Goal: Task Accomplishment & Management: Manage account settings

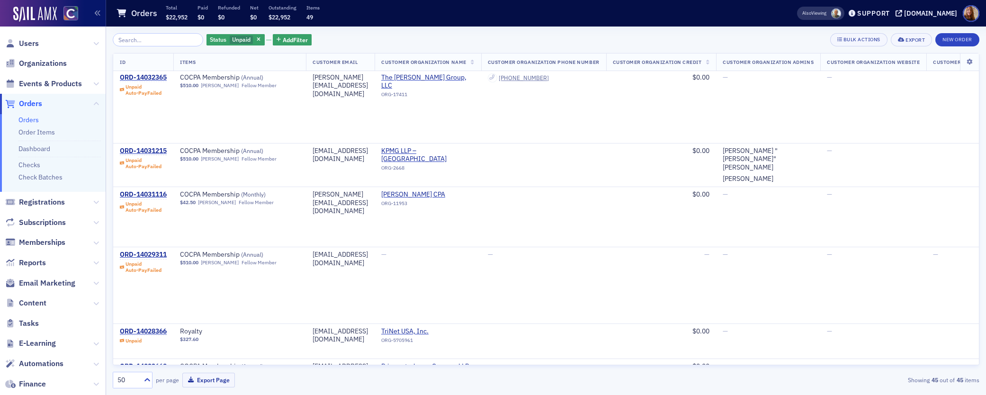
scroll to position [334, 0]
click at [257, 38] on icon "button" at bounding box center [259, 39] width 4 height 5
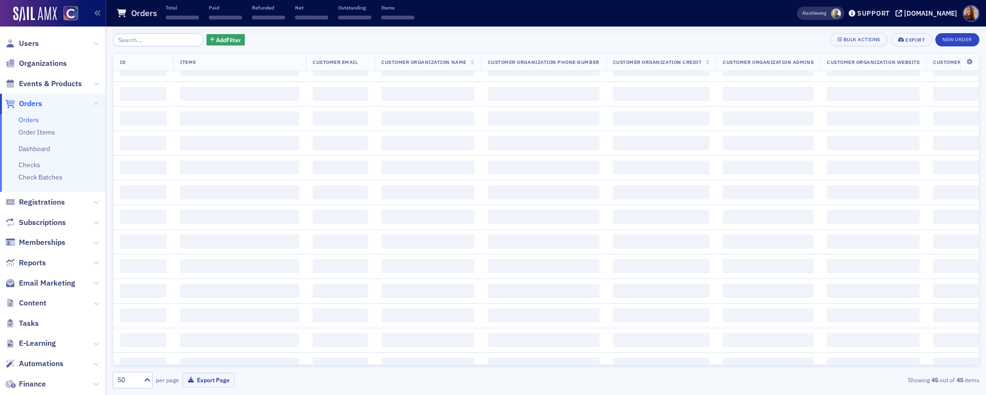
scroll to position [1439, 0]
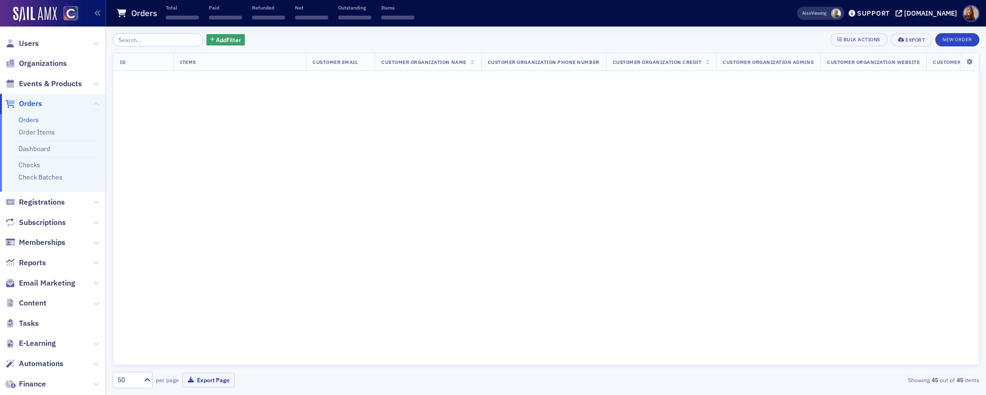
click at [33, 121] on link "Orders" at bounding box center [28, 119] width 20 height 9
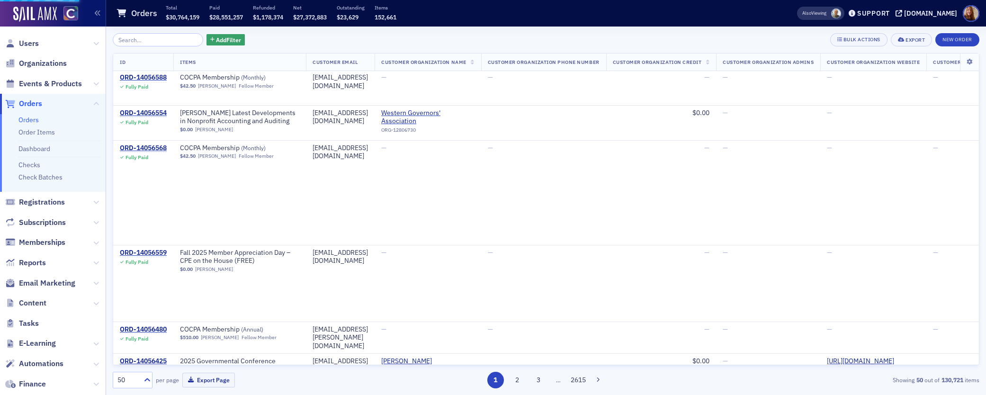
click at [131, 50] on div "Add Filter Bulk Actions Export New Order ID Items Customer Email Customer Organ…" at bounding box center [546, 210] width 866 height 355
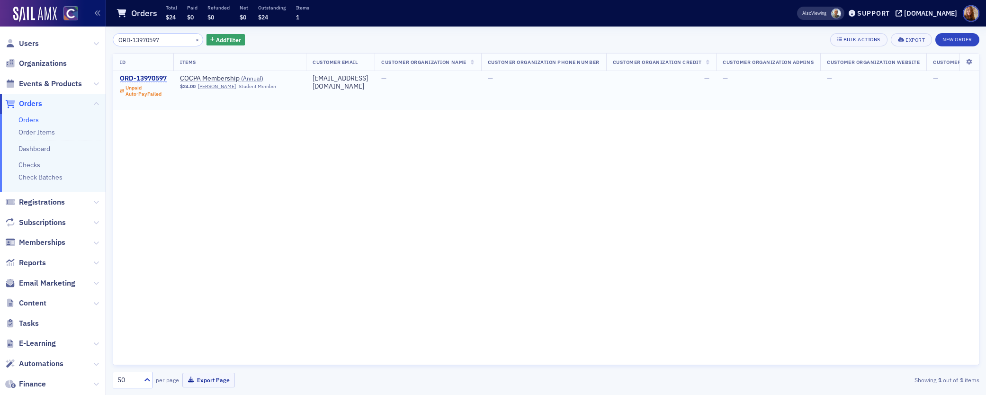
type input "ORD-13970597"
click at [151, 80] on div "ORD-13970597" at bounding box center [143, 78] width 47 height 9
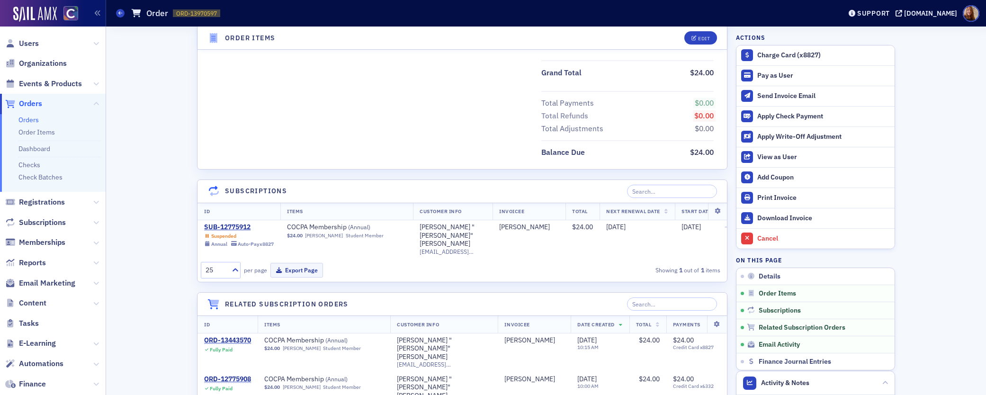
scroll to position [402, 0]
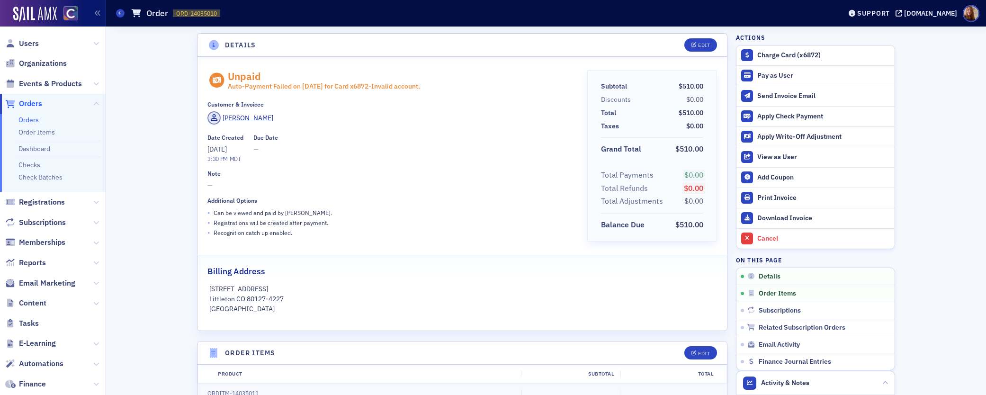
click at [36, 122] on link "Orders" at bounding box center [28, 119] width 20 height 9
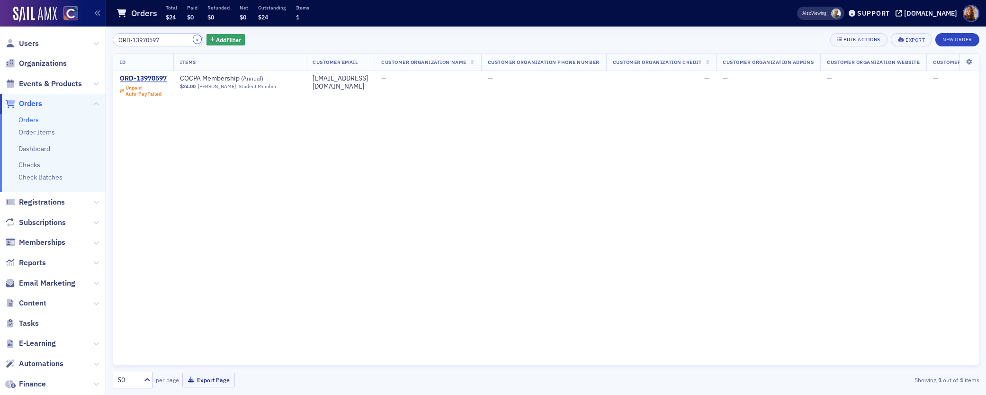
click at [193, 39] on button "×" at bounding box center [197, 39] width 9 height 9
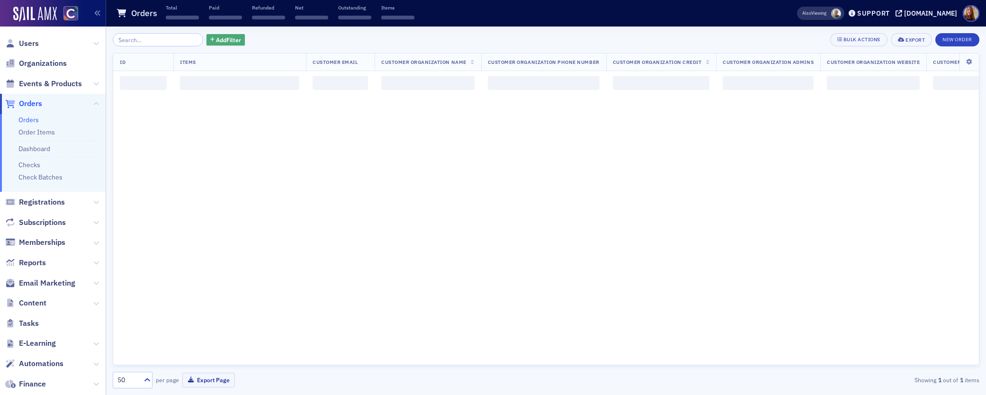
click at [216, 36] on span "Add Filter" at bounding box center [228, 40] width 25 height 9
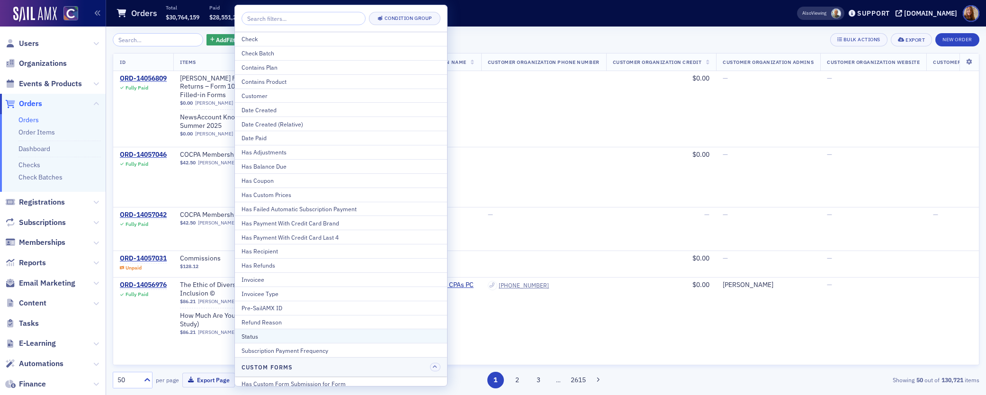
click at [282, 335] on div "Status" at bounding box center [340, 336] width 199 height 9
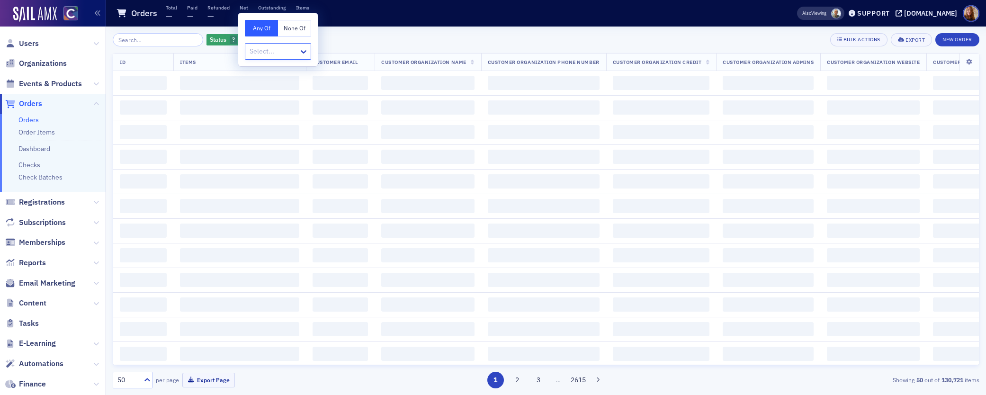
click at [289, 54] on div at bounding box center [273, 51] width 49 height 12
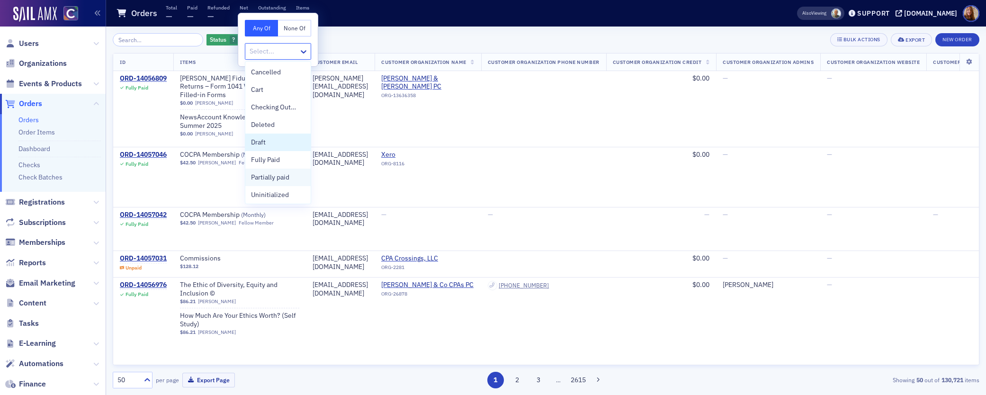
scroll to position [19, 0]
click at [268, 197] on span "Unpaid" at bounding box center [261, 193] width 21 height 10
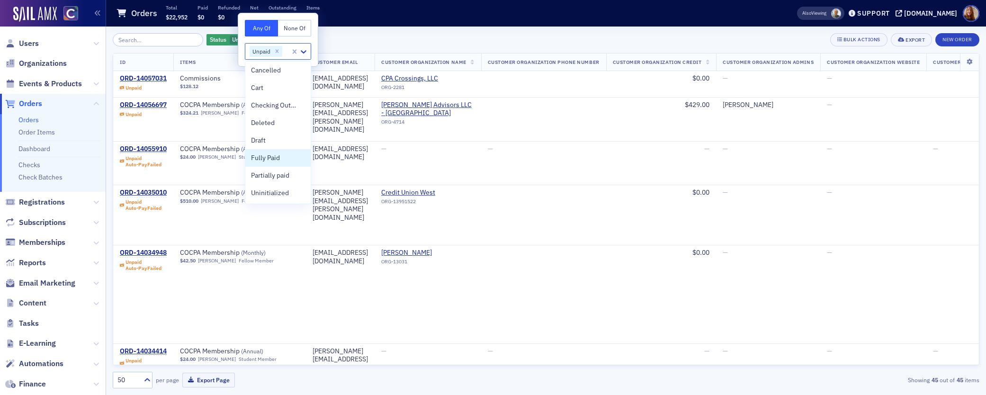
click at [578, 38] on div "Status Unpaid Add Filter Bulk Actions Export New Order" at bounding box center [546, 39] width 866 height 13
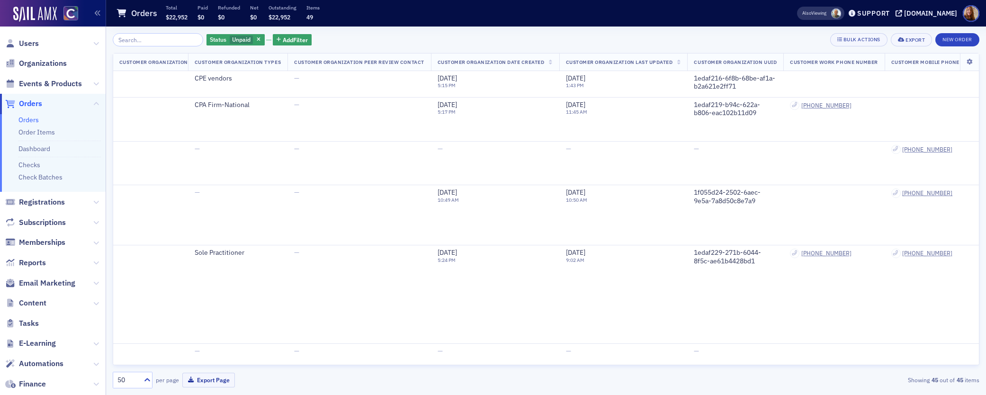
scroll to position [0, 1221]
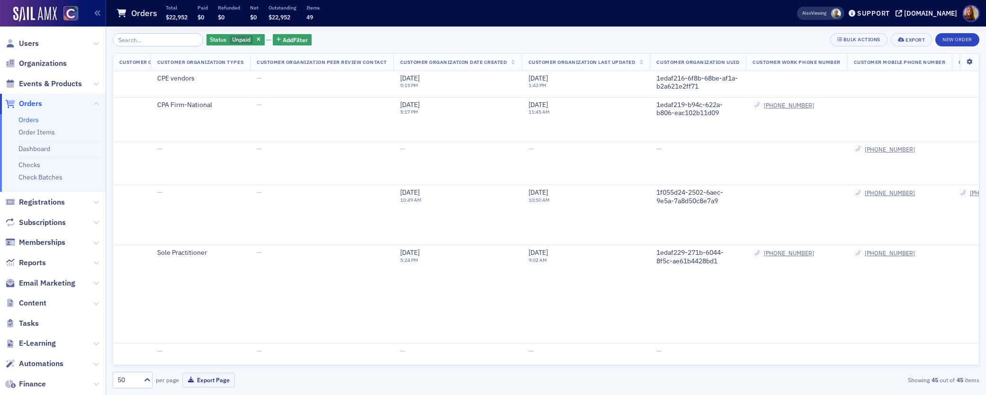
click at [961, 62] on icon at bounding box center [968, 62] width 19 height 6
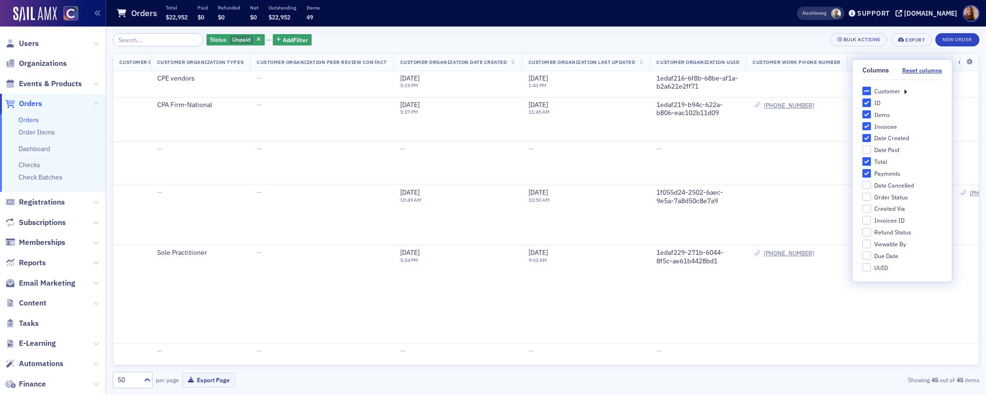
click at [903, 89] on icon at bounding box center [904, 91] width 3 height 9
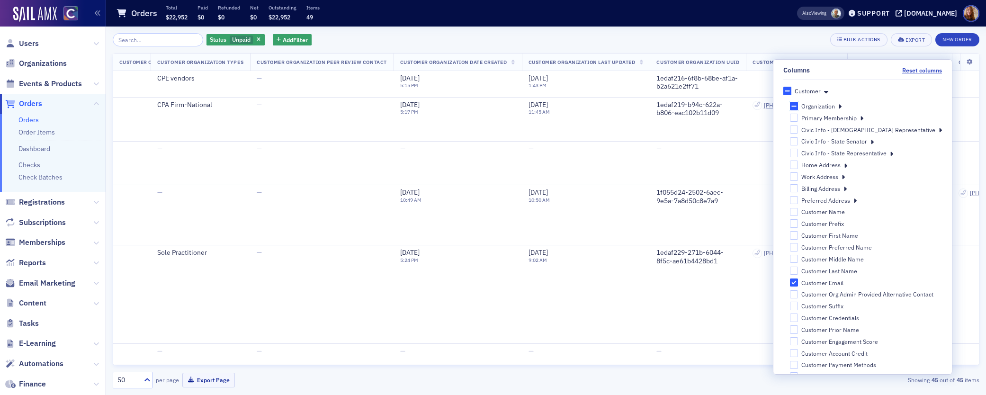
click at [797, 105] on input "Organization" at bounding box center [794, 106] width 9 height 9
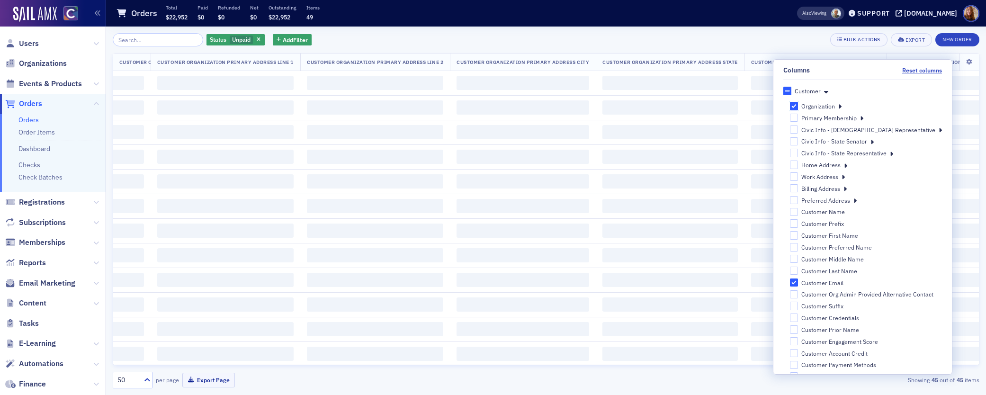
click at [793, 105] on input "Organization" at bounding box center [794, 106] width 9 height 9
checkbox input "false"
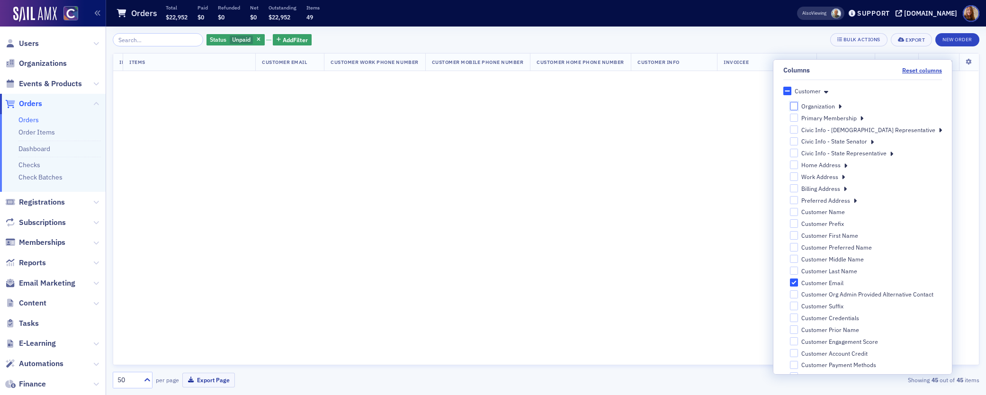
scroll to position [0, 107]
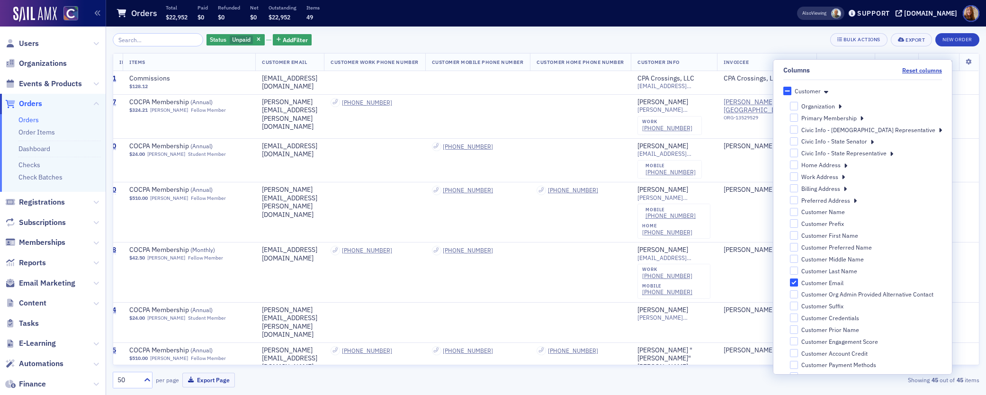
click at [844, 107] on div "Organization" at bounding box center [866, 106] width 152 height 9
click at [841, 106] on icon at bounding box center [839, 106] width 3 height 9
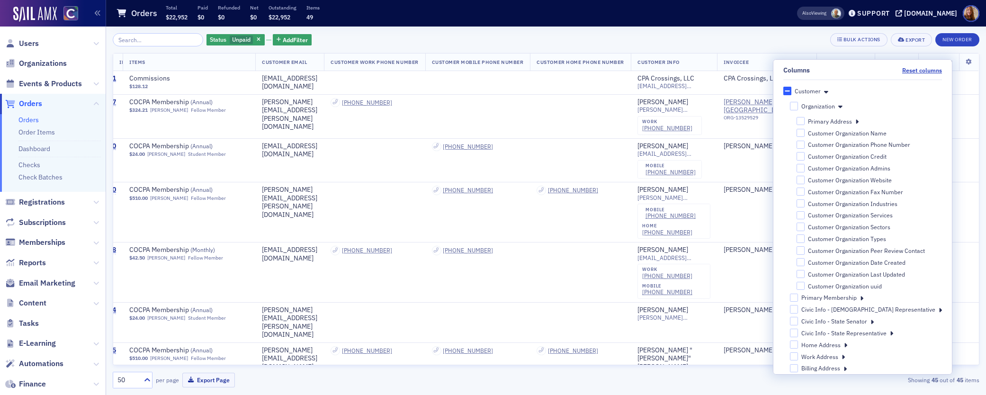
click at [842, 106] on icon at bounding box center [840, 106] width 4 height 9
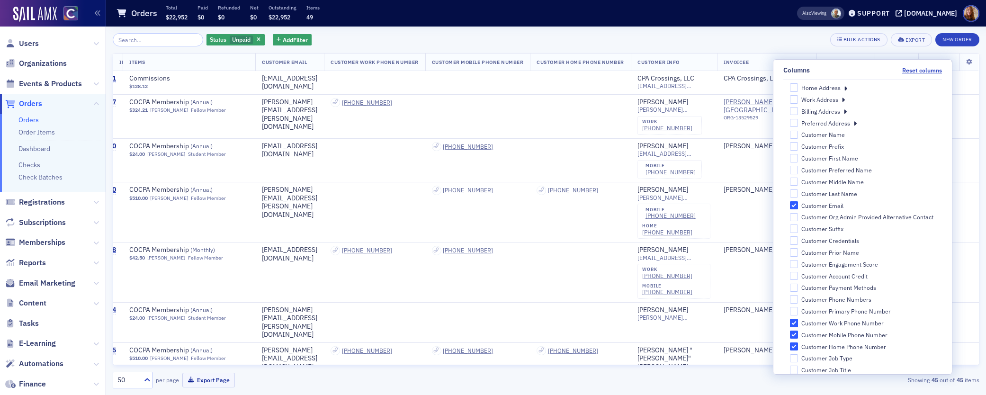
scroll to position [141, 0]
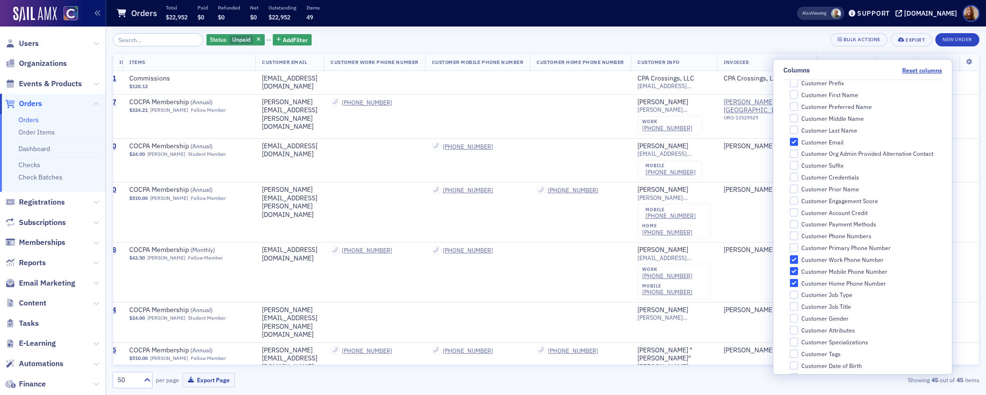
click at [667, 41] on div "Status Unpaid Add Filter Bulk Actions Export New Order" at bounding box center [546, 39] width 866 height 13
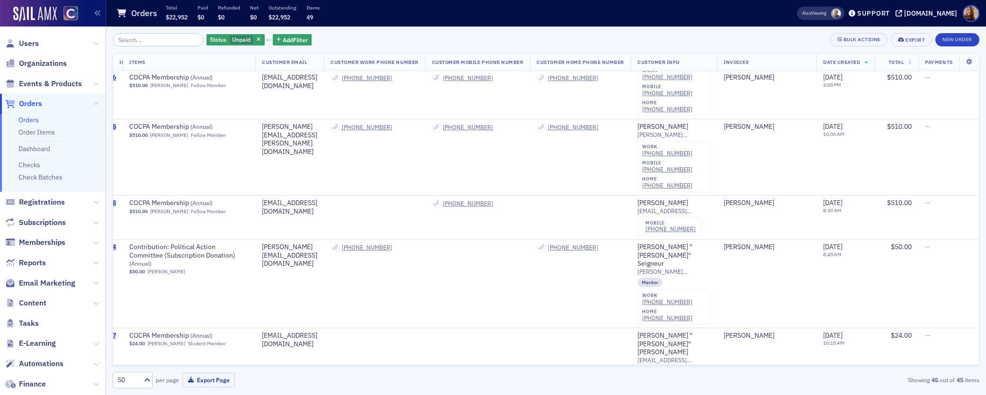
scroll to position [1948, 97]
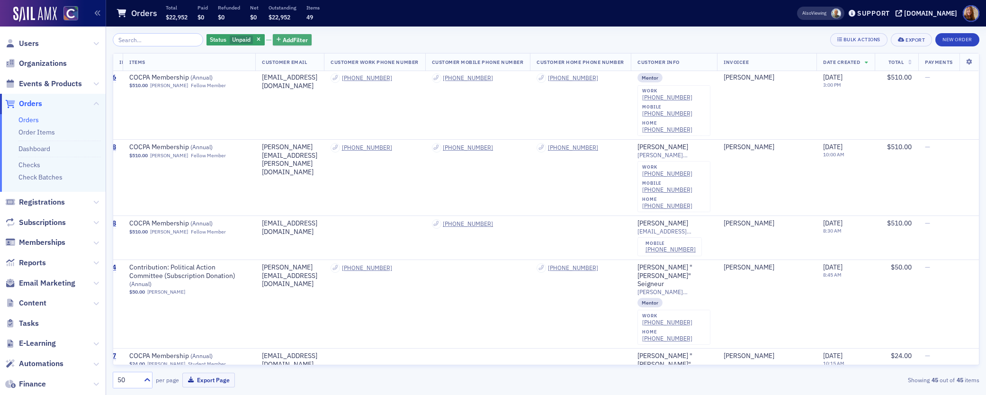
click at [283, 36] on span "Add Filter" at bounding box center [295, 40] width 25 height 9
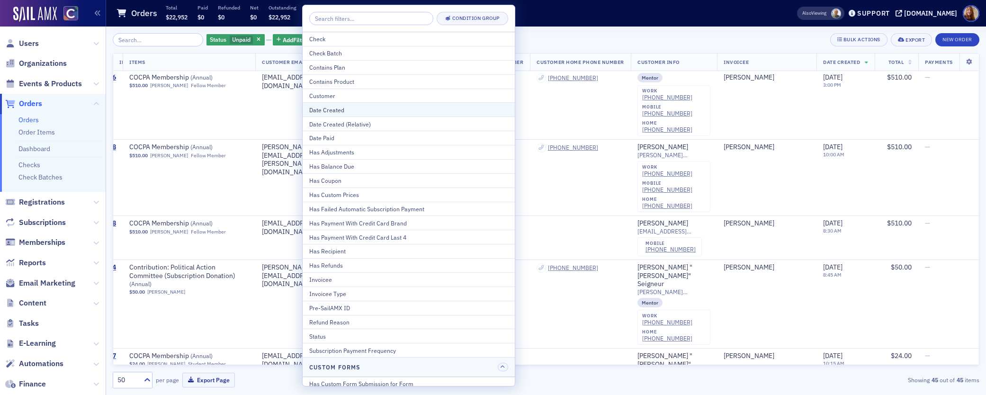
click at [361, 109] on div "Date Created" at bounding box center [408, 110] width 199 height 9
select select "8"
select select "2025"
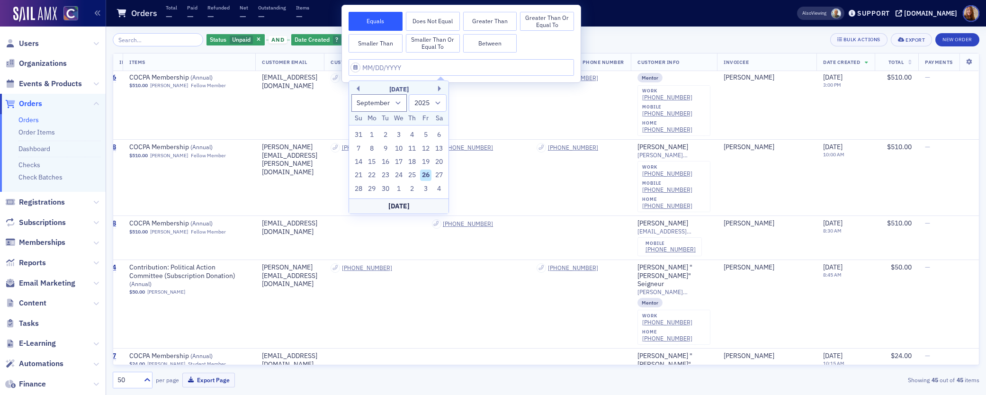
click at [360, 89] on div "[DATE]" at bounding box center [398, 89] width 99 height 9
click at [358, 89] on button "Previous Month" at bounding box center [357, 89] width 6 height 6
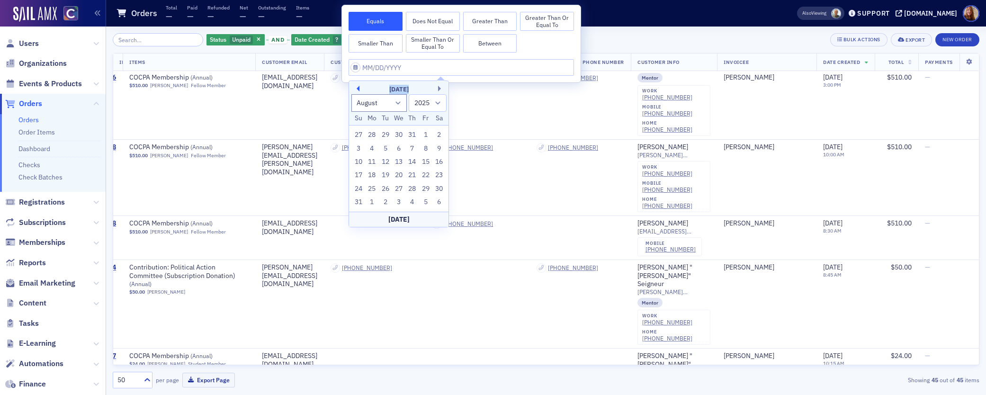
select select "6"
click at [383, 134] on div "1" at bounding box center [385, 134] width 11 height 11
type input "[DATE]"
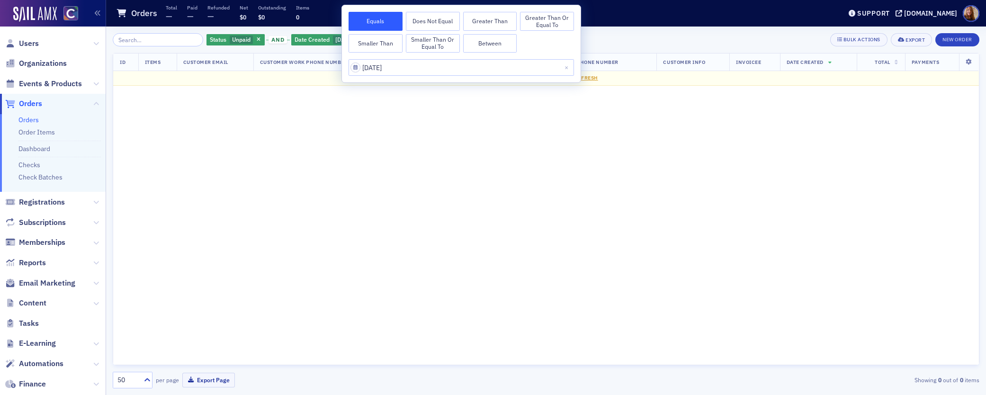
click at [491, 44] on button "Between" at bounding box center [490, 43] width 54 height 19
select select "6"
select select "2025"
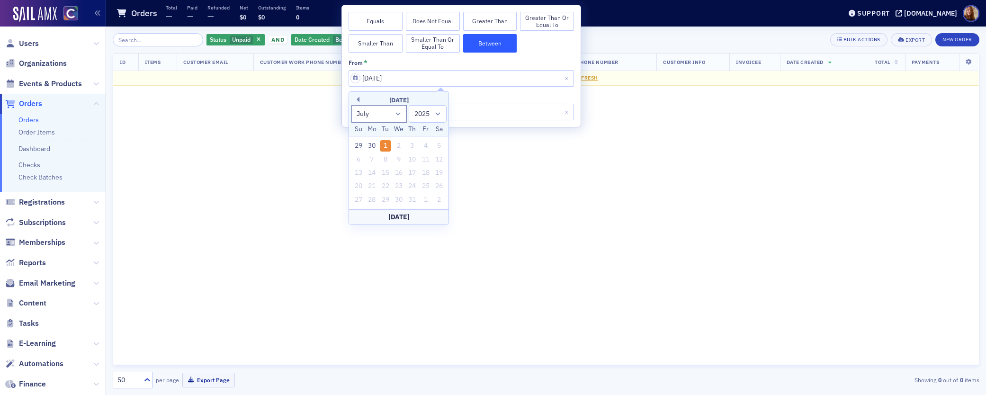
click at [421, 81] on input "[DATE]" at bounding box center [460, 78] width 225 height 17
click at [488, 112] on input "[DATE]" at bounding box center [460, 112] width 225 height 17
select select "6"
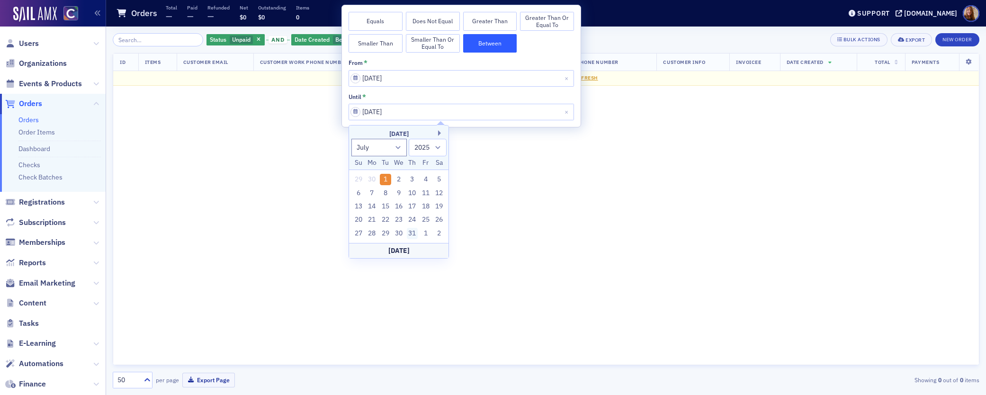
click at [411, 234] on div "31" at bounding box center [412, 233] width 11 height 11
type input "[DATE]"
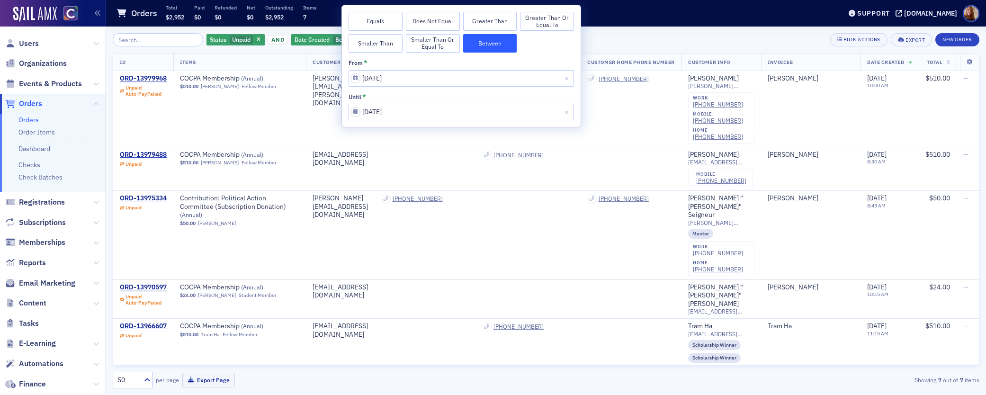
click at [616, 35] on div "Status Unpaid and Date Created Between : [DATE] – [DATE] Add Filter Bulk Action…" at bounding box center [546, 39] width 866 height 13
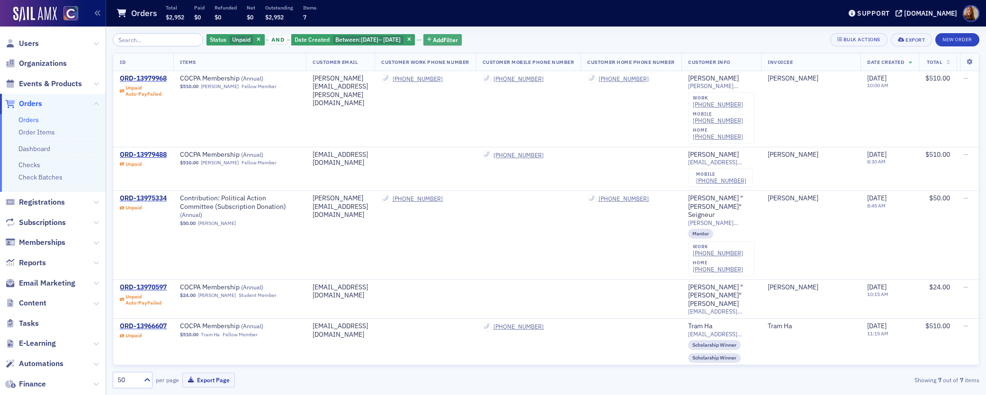
click at [450, 42] on span "Add Filter" at bounding box center [445, 40] width 25 height 9
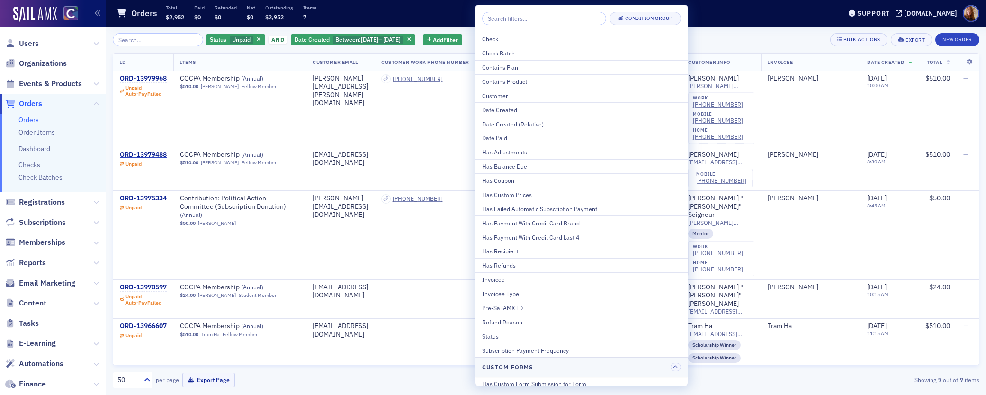
click at [727, 33] on div "Status Unpaid and Date Created Between : [DATE] – [DATE] Add Filter Bulk Action…" at bounding box center [546, 39] width 866 height 13
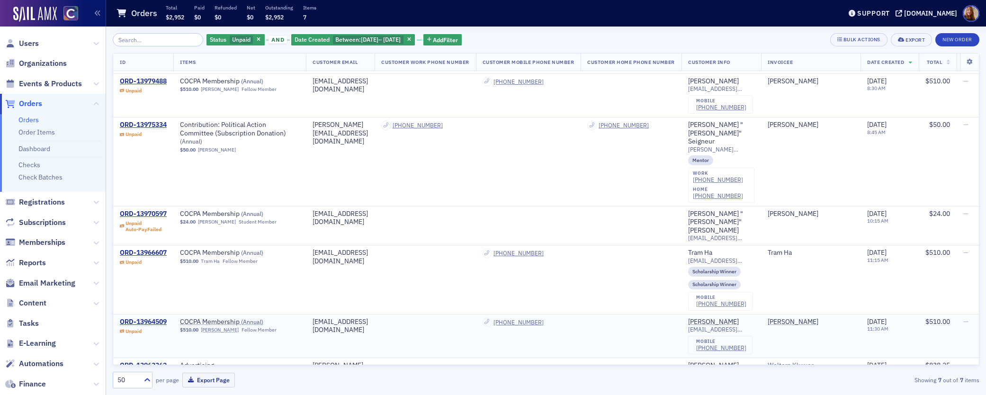
scroll to position [82, 0]
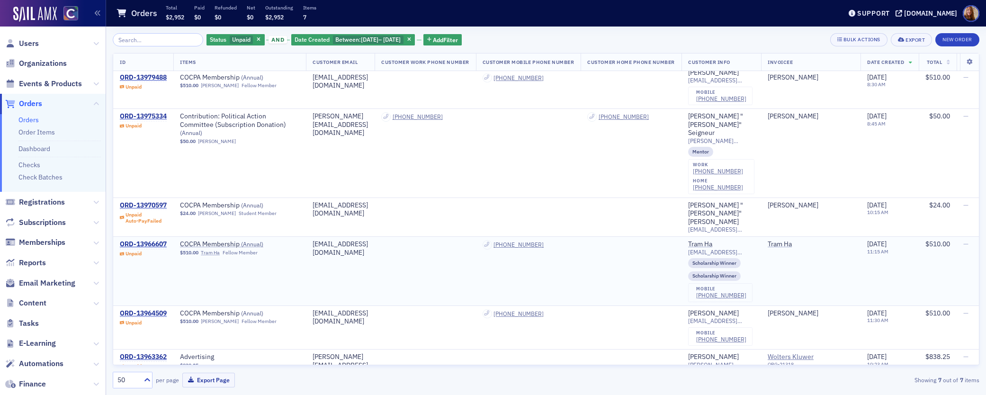
click at [333, 240] on div "[EMAIL_ADDRESS][DOMAIN_NAME]" at bounding box center [339, 248] width 55 height 17
copy div "[EMAIL_ADDRESS][DOMAIN_NAME]"
click at [307, 40] on span "Date Created" at bounding box center [311, 40] width 35 height 8
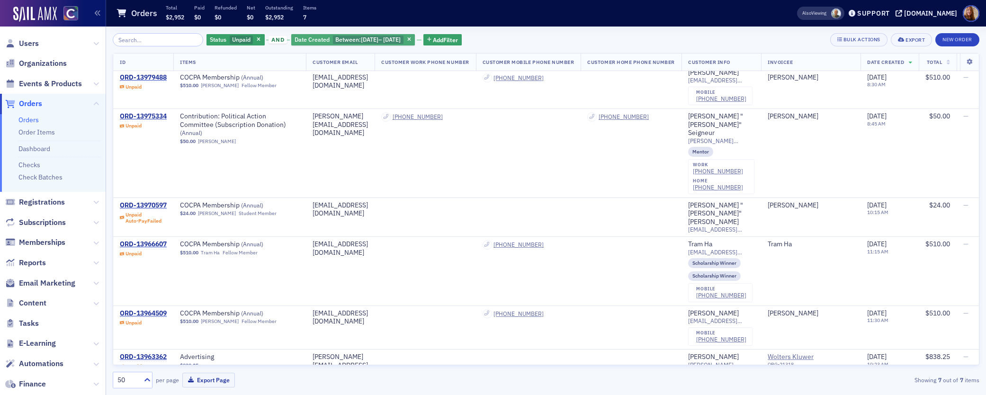
select select "6"
select select "2025"
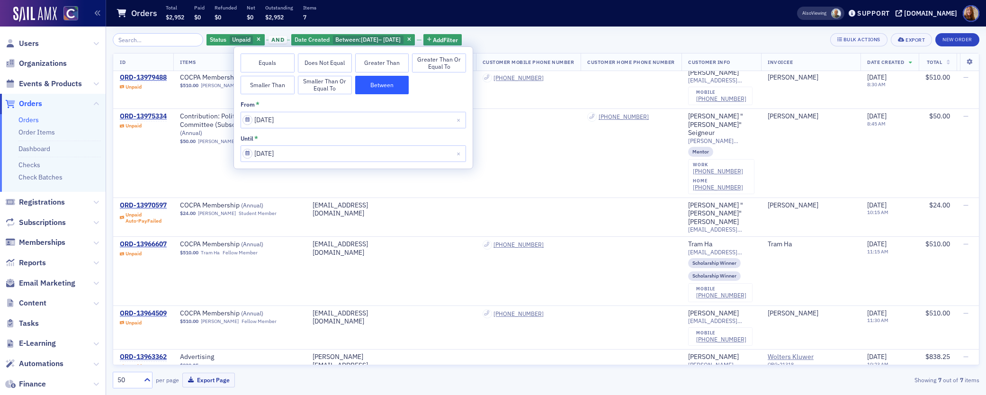
click at [520, 46] on div "Status Unpaid and Date Created Between : [DATE] – [DATE] Add Filter Bulk Action…" at bounding box center [546, 39] width 866 height 13
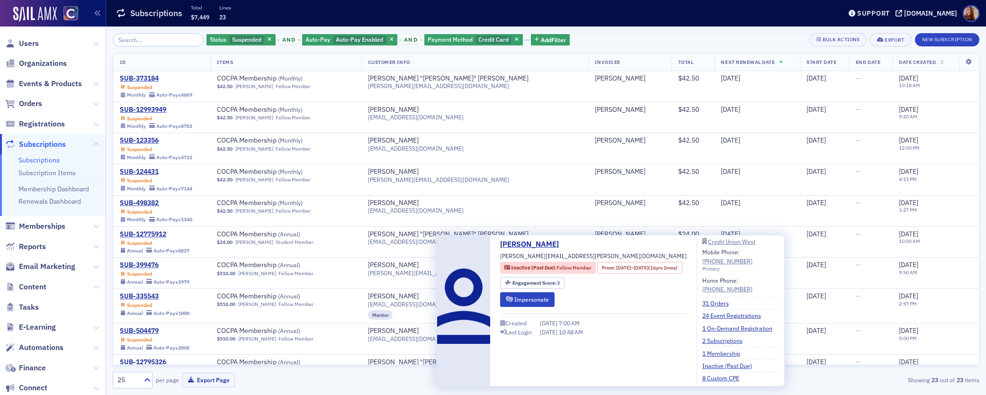
scroll to position [425, 0]
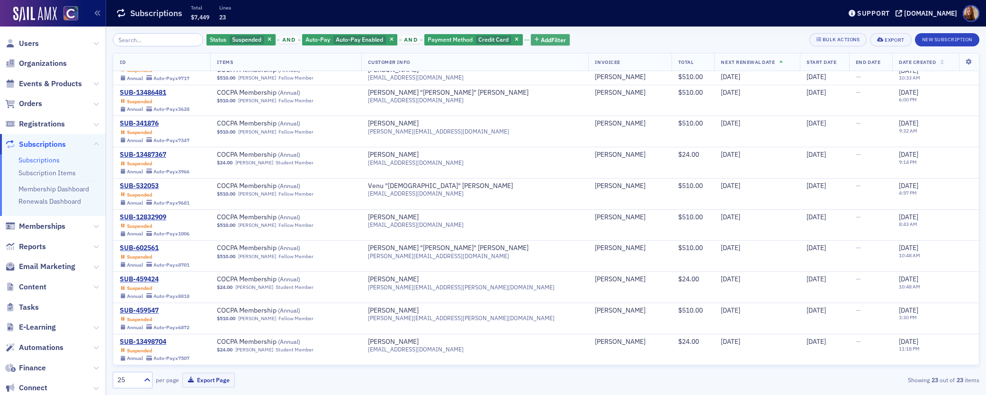
click at [552, 41] on span "Add Filter" at bounding box center [553, 40] width 25 height 9
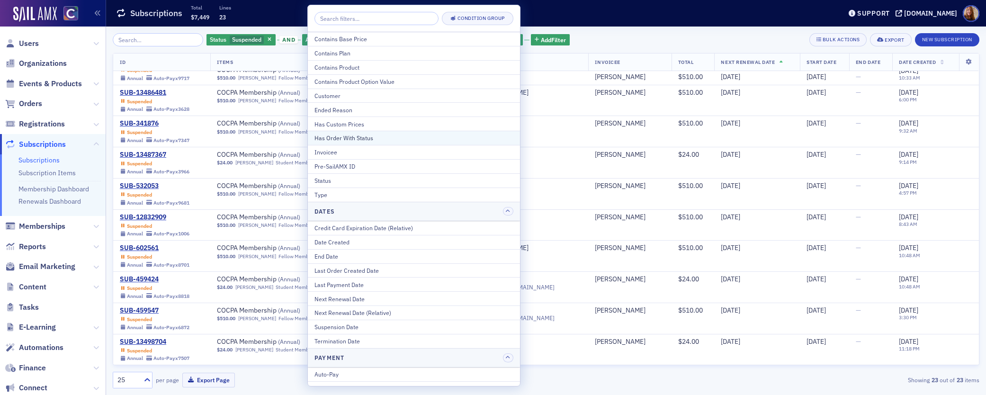
click at [360, 138] on div "Has Order With Status" at bounding box center [413, 137] width 199 height 9
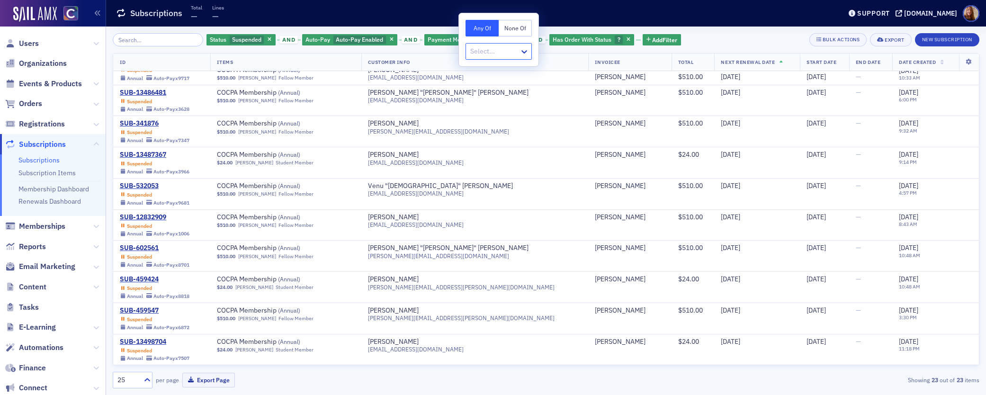
click at [493, 57] on div at bounding box center [493, 51] width 49 height 12
click at [714, 41] on div "Status Suspended and Auto-Pay Auto-Pay Enabled and Payment Method Credit Card a…" at bounding box center [546, 39] width 866 height 13
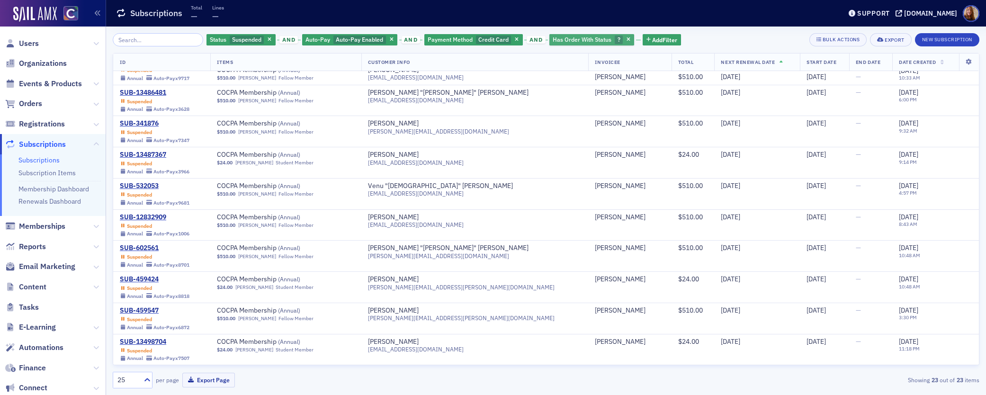
click at [580, 40] on span "Has Order With Status" at bounding box center [581, 40] width 59 height 8
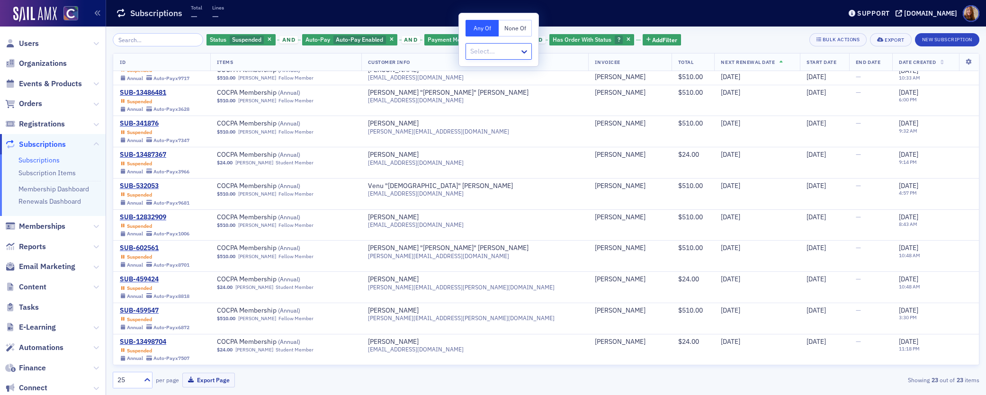
click at [626, 38] on icon "button" at bounding box center [628, 39] width 4 height 5
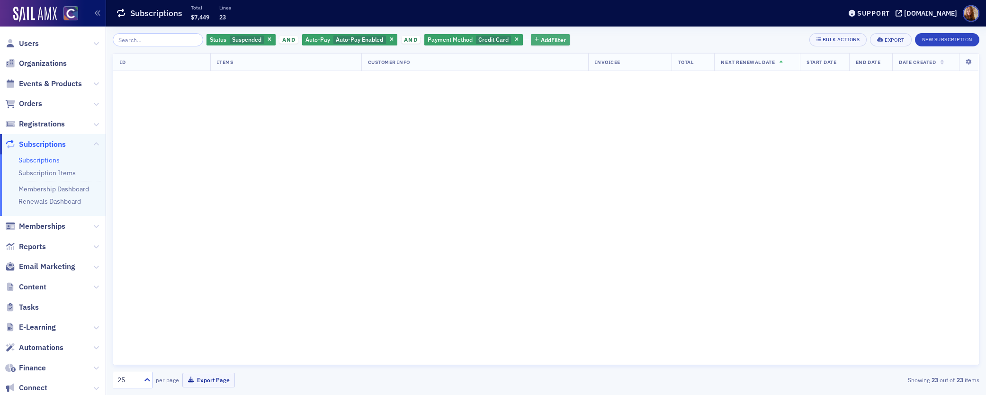
scroll to position [425, 0]
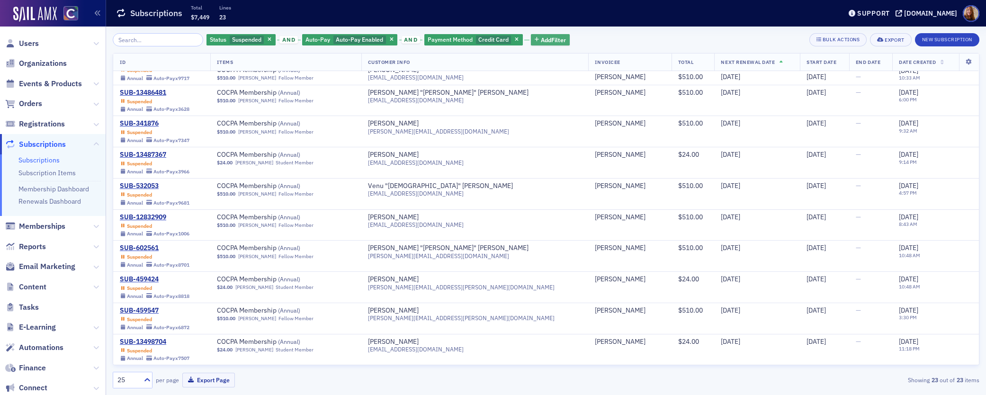
click at [541, 40] on span "Add Filter" at bounding box center [553, 40] width 25 height 9
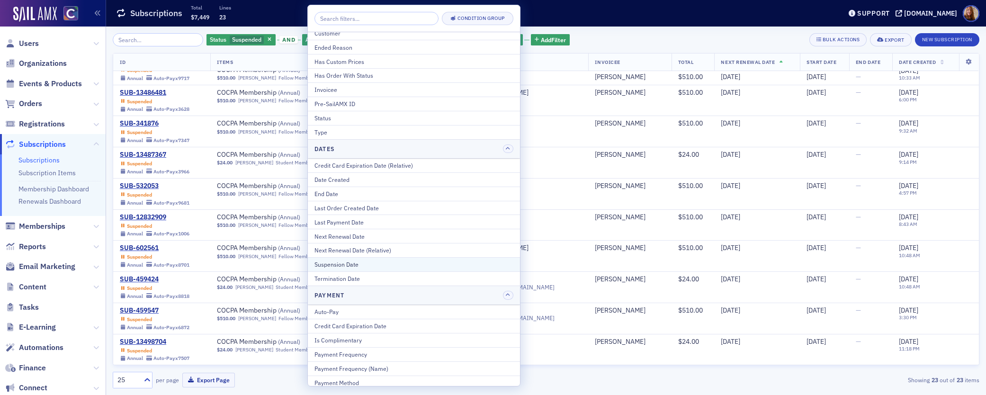
scroll to position [66, 0]
click at [669, 39] on div "Status Suspended and Auto-Pay Auto-Pay Enabled and Payment Method Credit Card A…" at bounding box center [546, 39] width 866 height 13
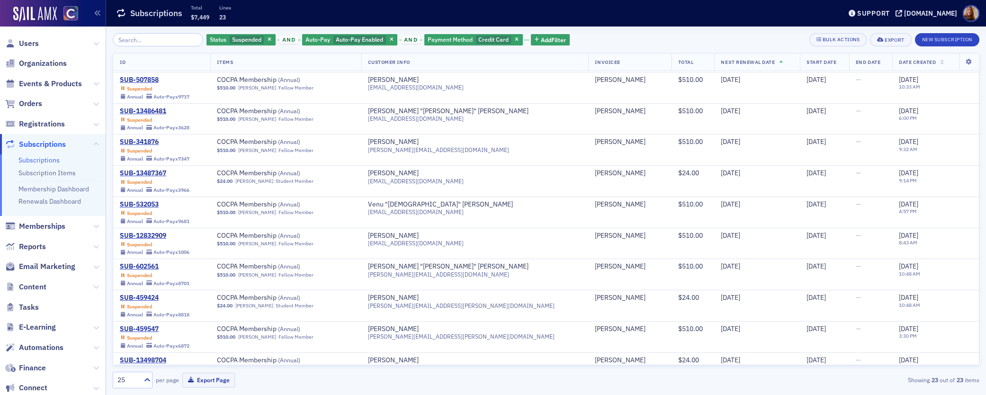
scroll to position [425, 0]
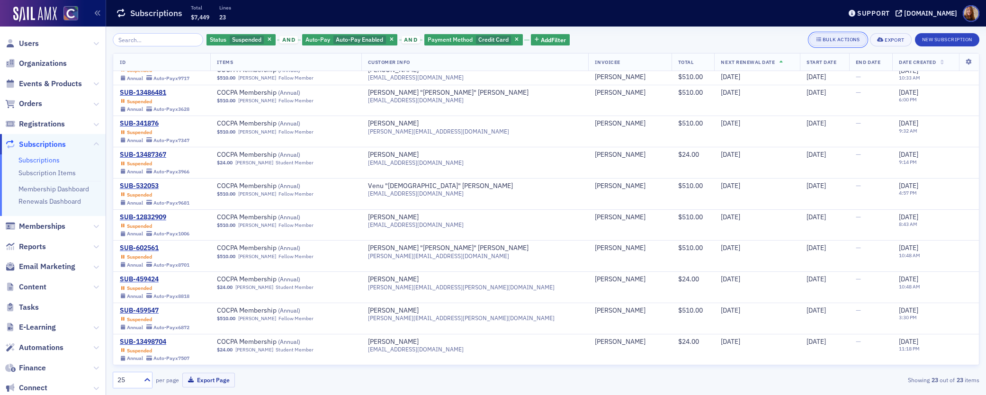
click at [837, 41] on div "Bulk Actions" at bounding box center [840, 39] width 37 height 5
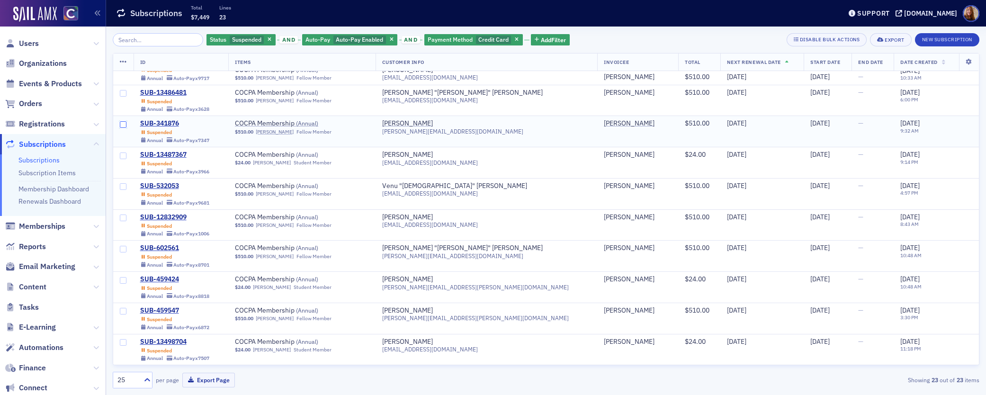
click at [123, 123] on input "checkbox" at bounding box center [123, 124] width 7 height 7
click at [124, 156] on input "checkbox" at bounding box center [123, 155] width 7 height 7
checkbox input "true"
click at [123, 186] on input "checkbox" at bounding box center [123, 186] width 7 height 7
click at [124, 217] on input "checkbox" at bounding box center [123, 217] width 7 height 7
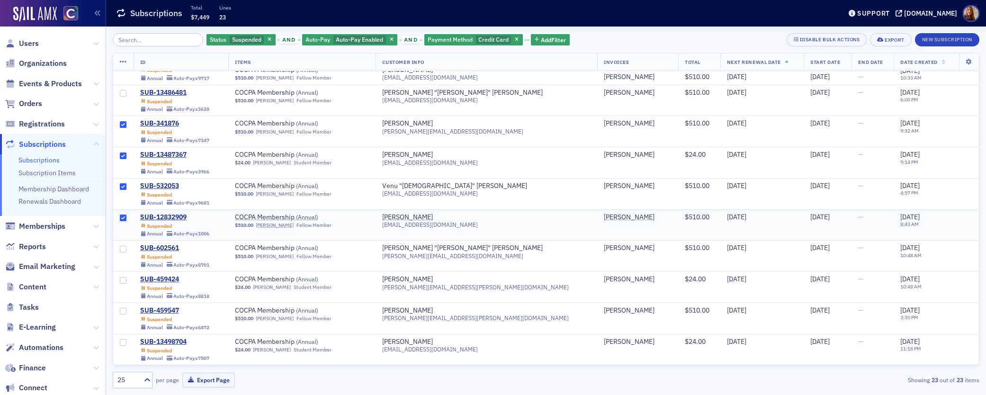
checkbox input "true"
click at [123, 249] on input "checkbox" at bounding box center [123, 249] width 7 height 7
checkbox input "true"
drag, startPoint x: 122, startPoint y: 280, endPoint x: 124, endPoint y: 291, distance: 10.7
click at [122, 280] on input "checkbox" at bounding box center [123, 280] width 7 height 7
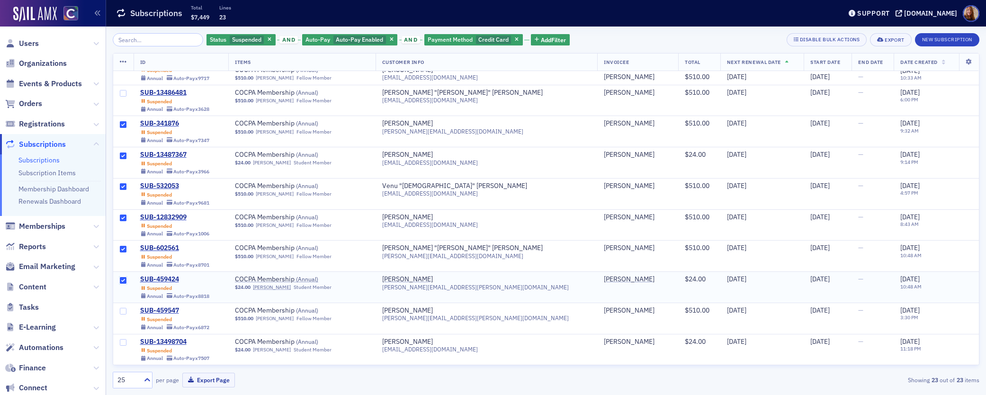
checkbox input "true"
click at [124, 310] on input "checkbox" at bounding box center [123, 311] width 7 height 7
click at [123, 345] on input "checkbox" at bounding box center [123, 342] width 7 height 7
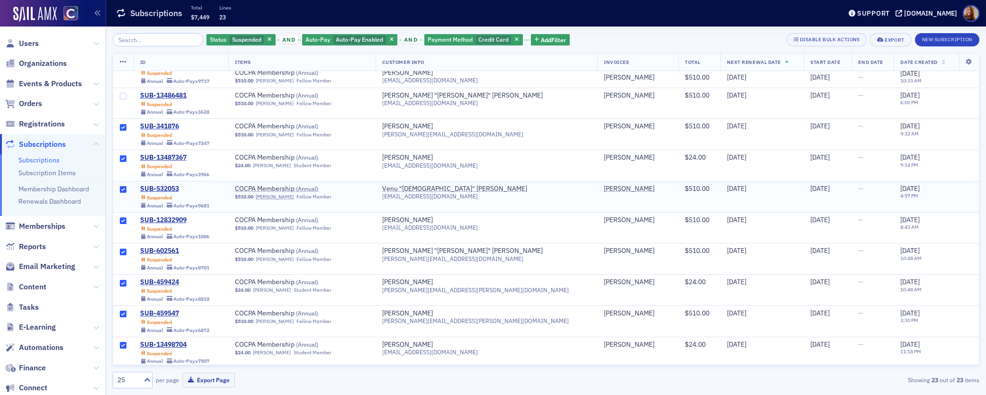
scroll to position [424, 0]
click at [122, 61] on icon at bounding box center [123, 62] width 7 height 8
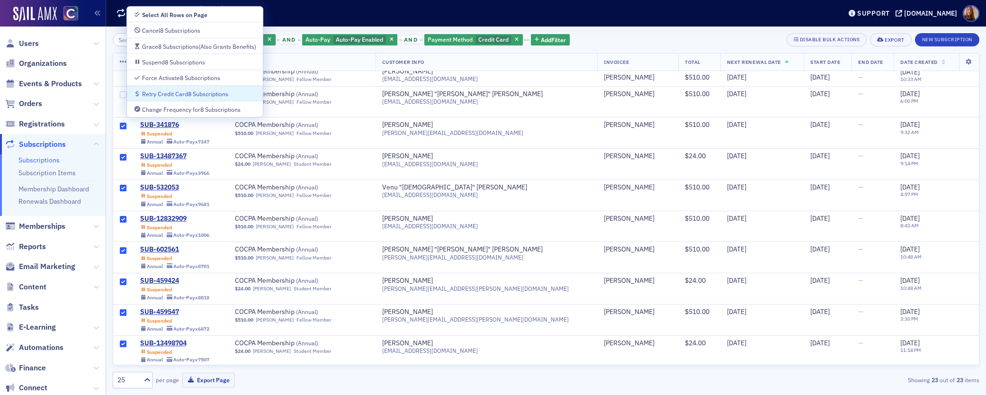
click at [163, 95] on div "Retry Credit Card 8 Subscriptions" at bounding box center [185, 93] width 86 height 5
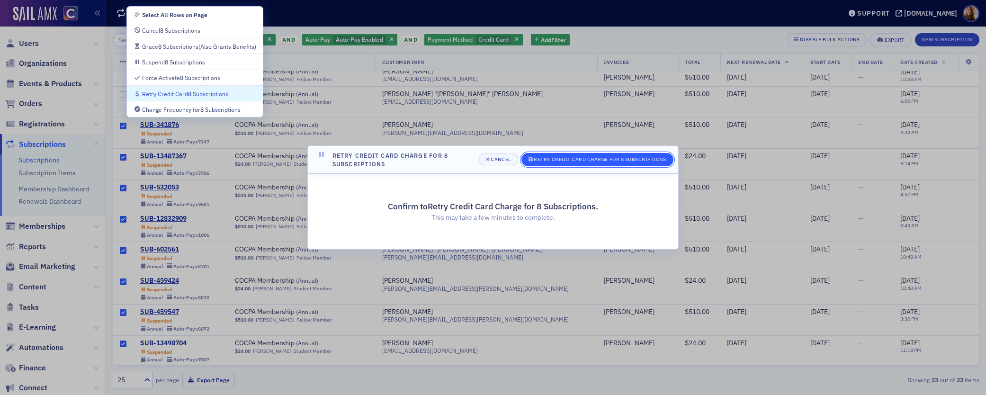
click at [579, 160] on div "Retry Credit Card Charge for 8 Subscriptions" at bounding box center [599, 159] width 132 height 5
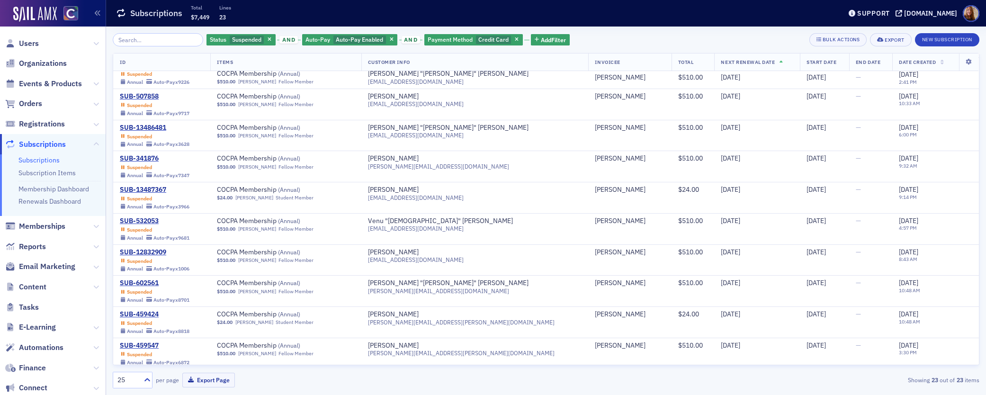
scroll to position [425, 0]
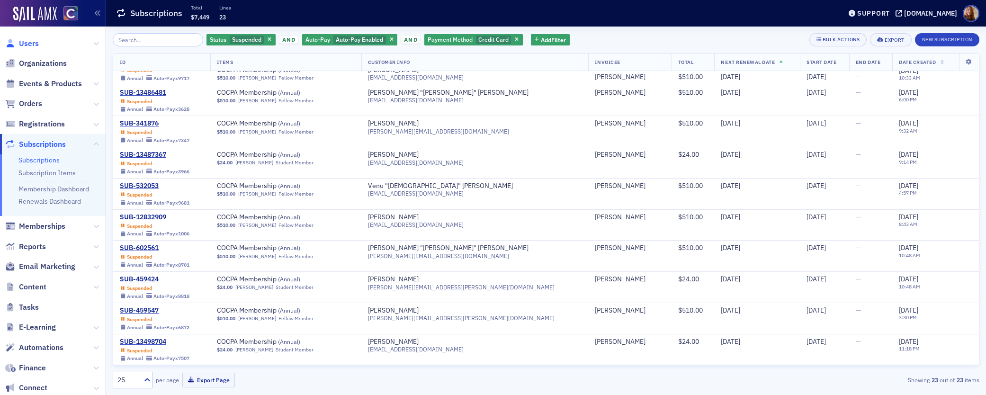
click at [29, 43] on span "Users" at bounding box center [29, 43] width 20 height 10
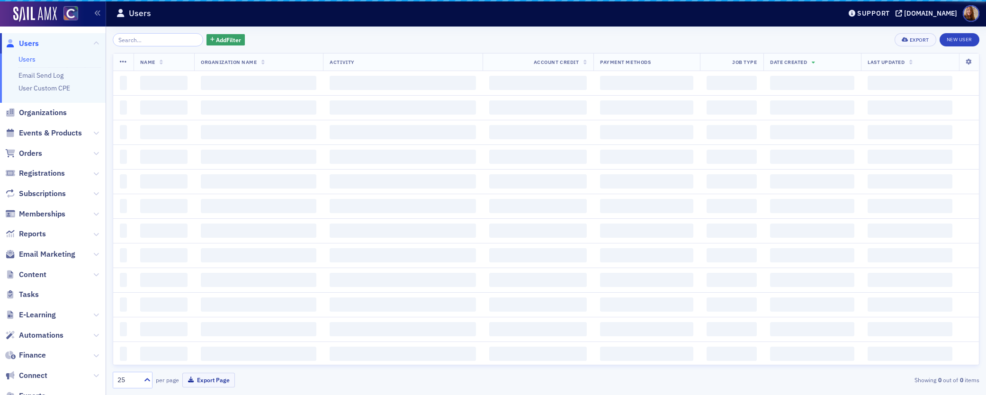
click at [136, 38] on input "search" at bounding box center [158, 39] width 90 height 13
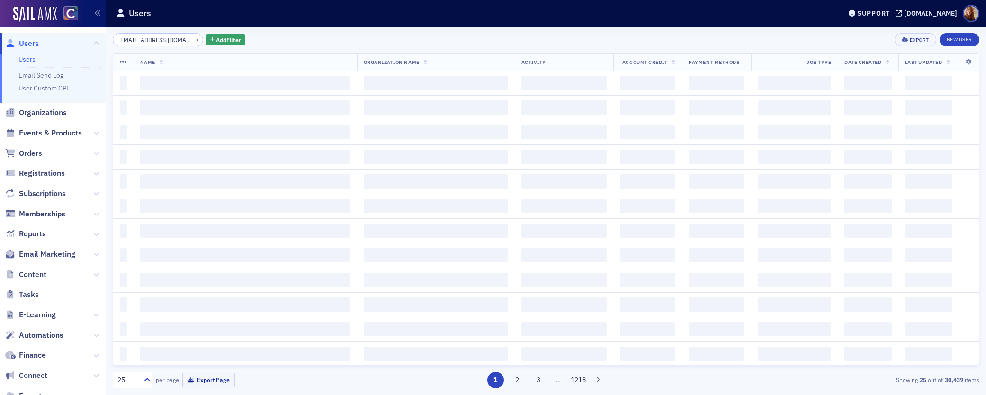
scroll to position [0, 23]
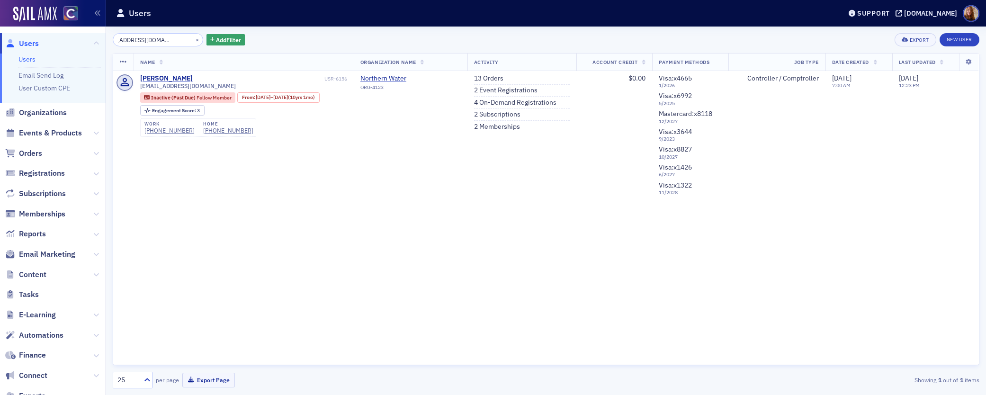
type input "[EMAIL_ADDRESS][DOMAIN_NAME]"
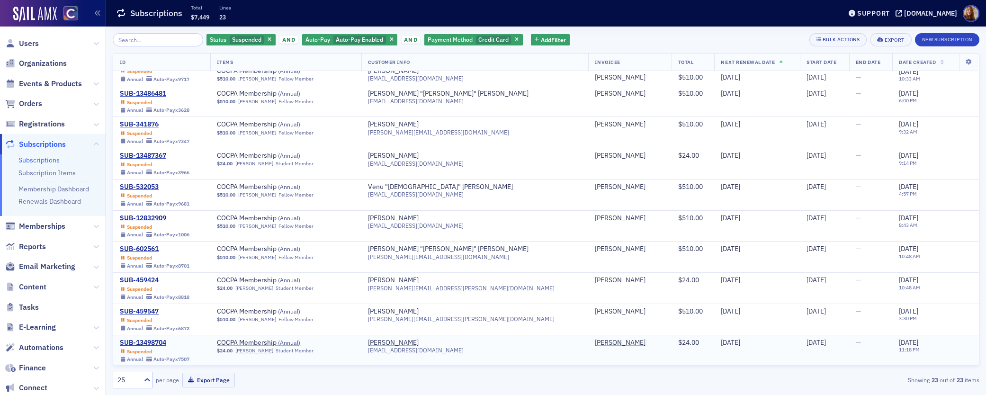
scroll to position [425, 0]
click at [29, 44] on span "Users" at bounding box center [29, 43] width 20 height 10
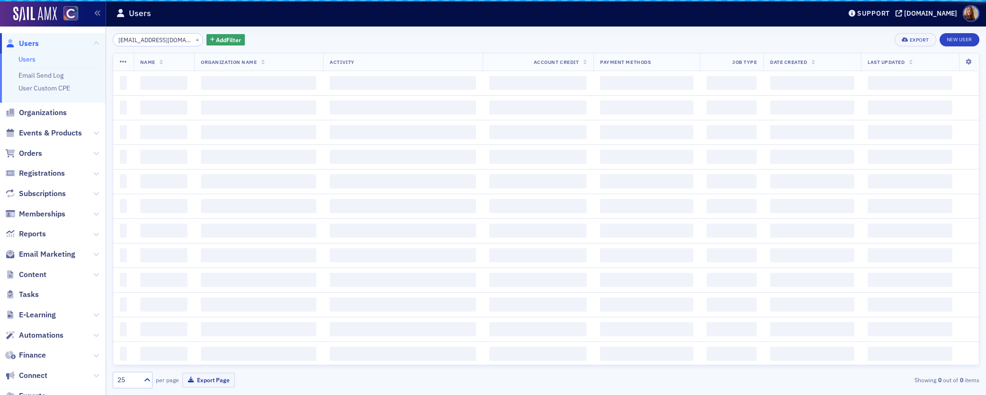
scroll to position [0, 23]
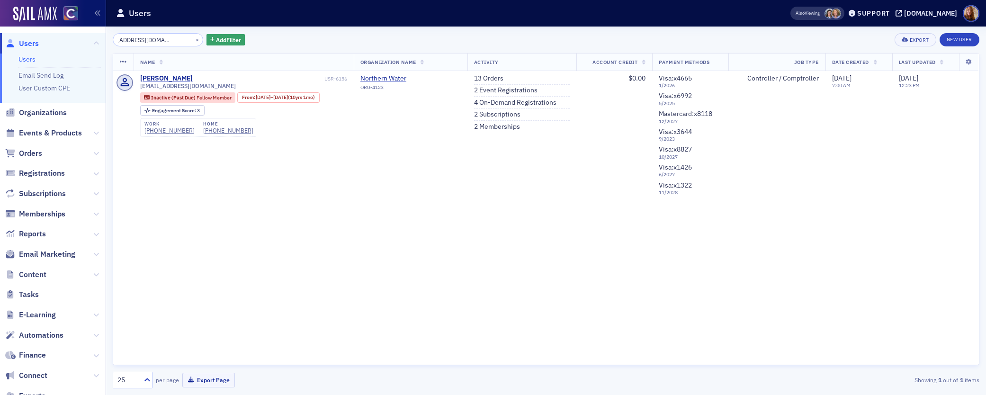
click at [142, 42] on input "[EMAIL_ADDRESS][DOMAIN_NAME]" at bounding box center [158, 39] width 90 height 13
click at [387, 44] on div "jeremycreameancpa@gmail.com × Add Filter Export New User" at bounding box center [546, 39] width 866 height 13
click at [154, 39] on input "[EMAIL_ADDRESS][DOMAIN_NAME]" at bounding box center [158, 39] width 90 height 13
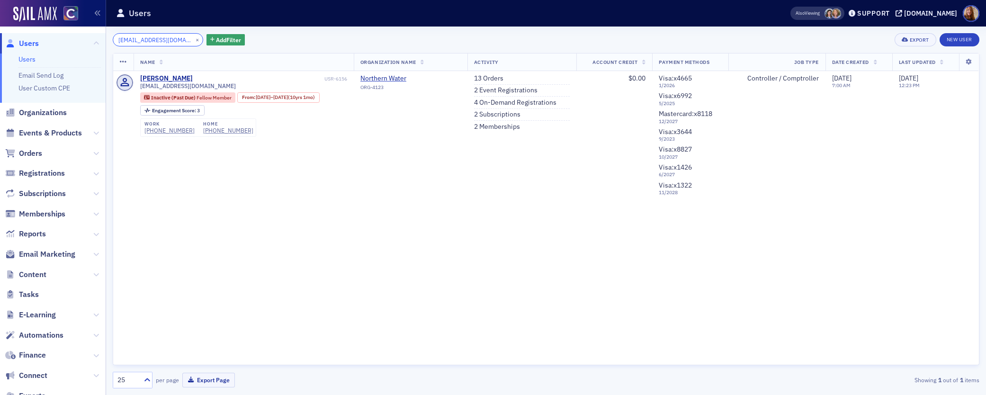
click at [154, 39] on input "[EMAIL_ADDRESS][DOMAIN_NAME]" at bounding box center [158, 39] width 90 height 13
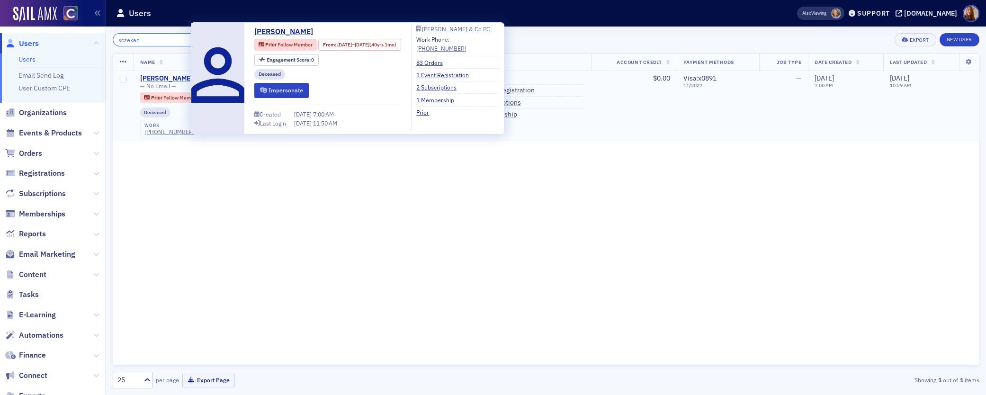
type input "sczekan"
click at [159, 77] on div "Michael Sczekan" at bounding box center [166, 78] width 53 height 9
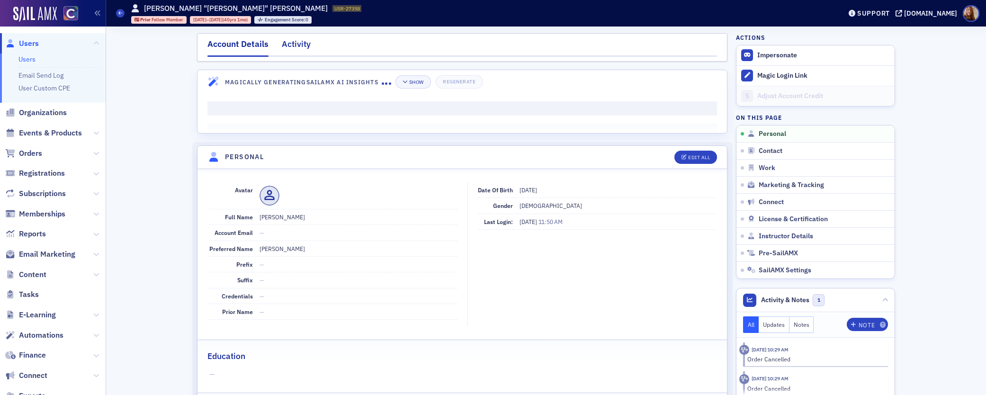
click at [294, 41] on div "Activity" at bounding box center [296, 47] width 29 height 18
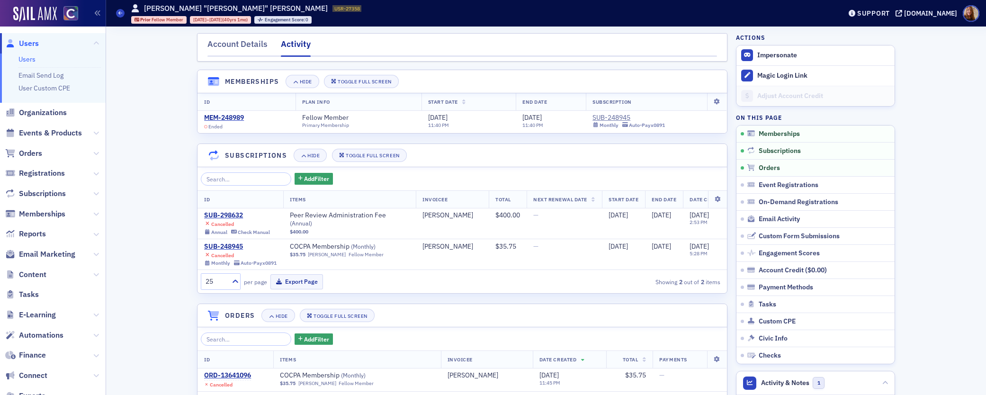
click at [27, 57] on link "Users" at bounding box center [26, 59] width 17 height 9
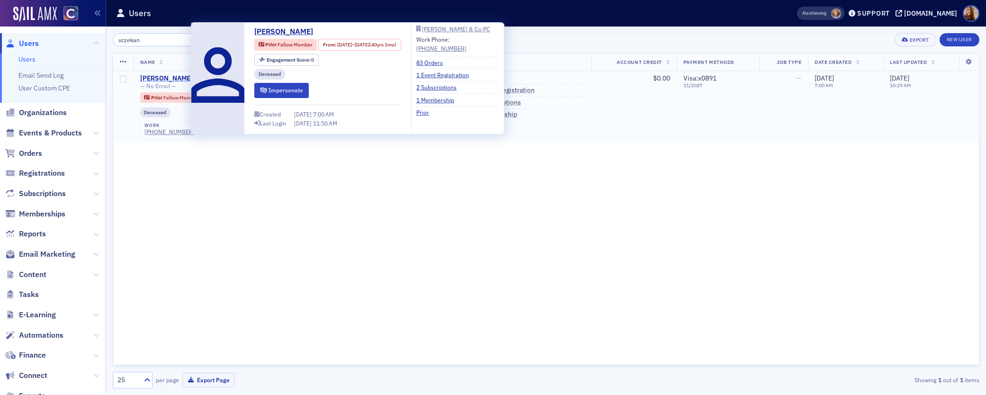
click at [169, 79] on div "Michael Sczekan" at bounding box center [166, 78] width 53 height 9
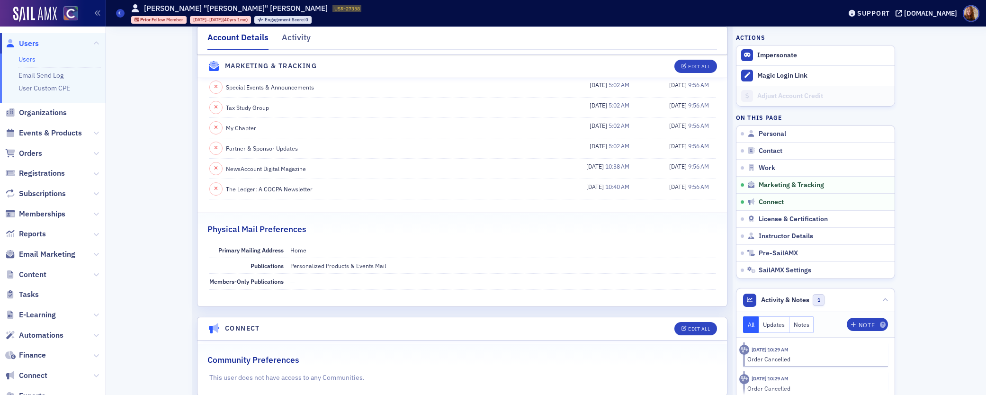
scroll to position [1179, 0]
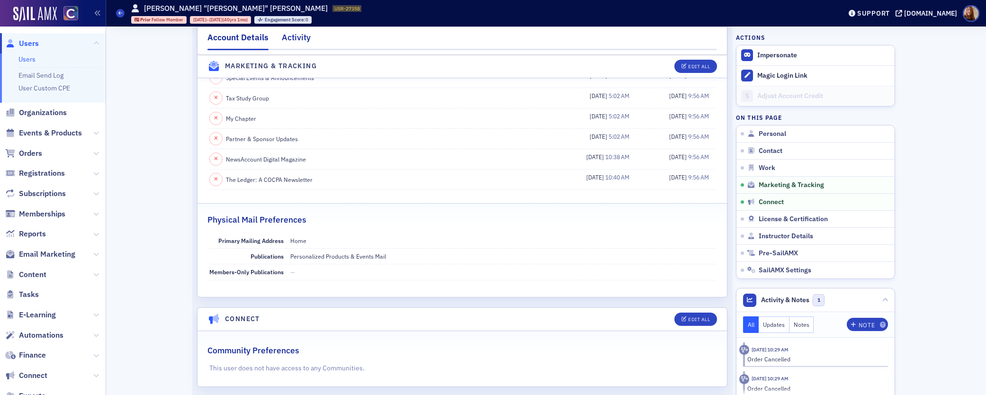
click at [296, 38] on div "Activity" at bounding box center [296, 40] width 29 height 18
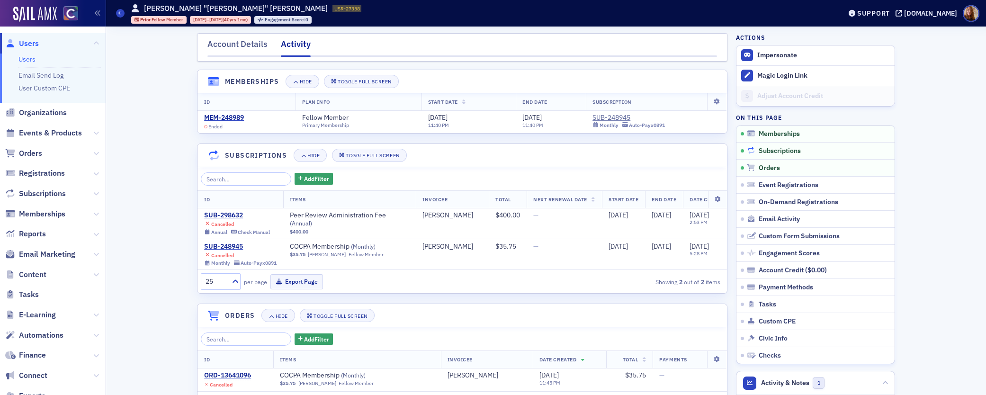
click at [769, 150] on span "Subscriptions" at bounding box center [779, 151] width 42 height 9
click at [224, 245] on div "SUB-248945" at bounding box center [240, 246] width 72 height 9
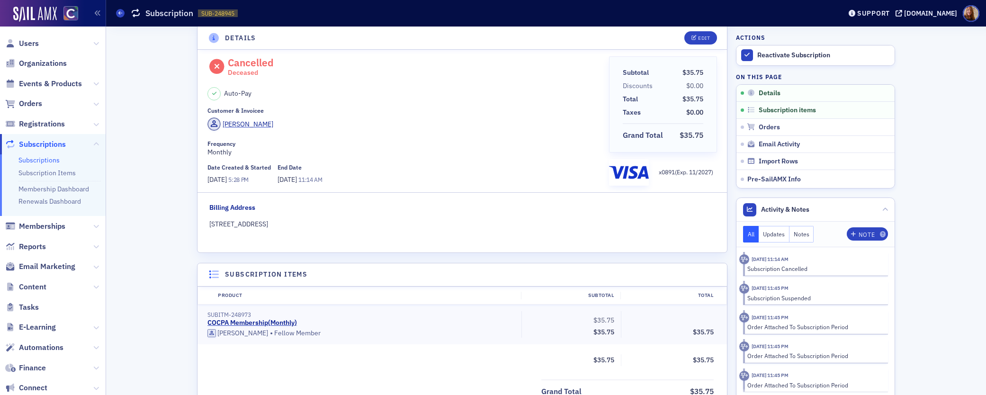
click at [437, 124] on div "Michael Sczekan" at bounding box center [404, 125] width 394 height 16
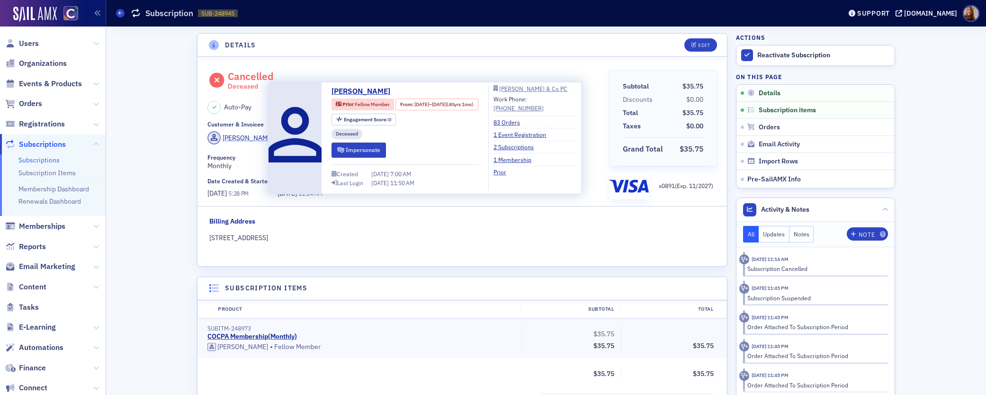
click at [250, 135] on div "Michael Sczekan" at bounding box center [247, 138] width 51 height 10
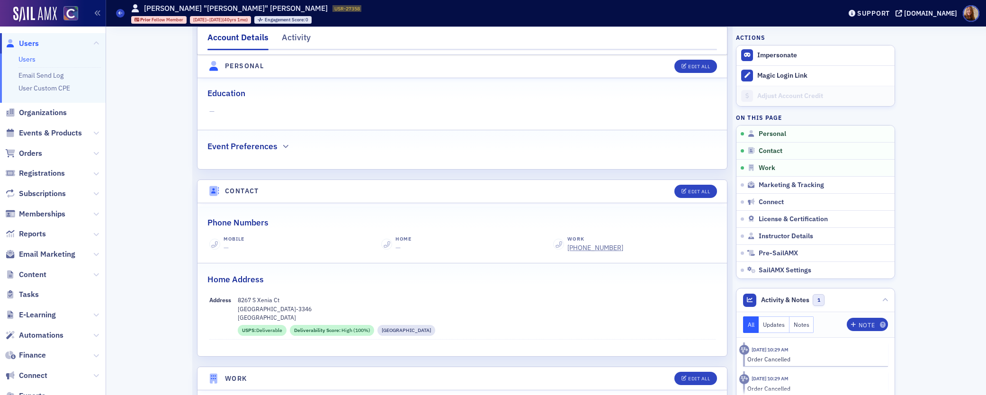
scroll to position [265, 0]
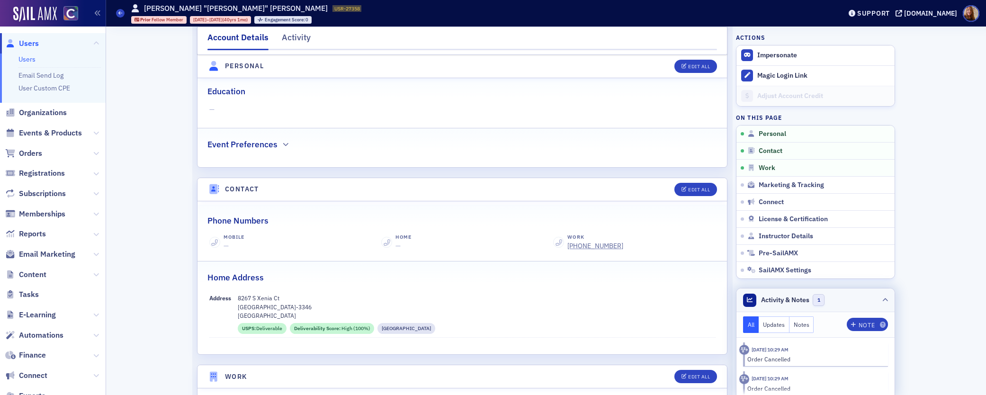
click at [843, 295] on header "Activity & Notes 1" at bounding box center [815, 300] width 158 height 24
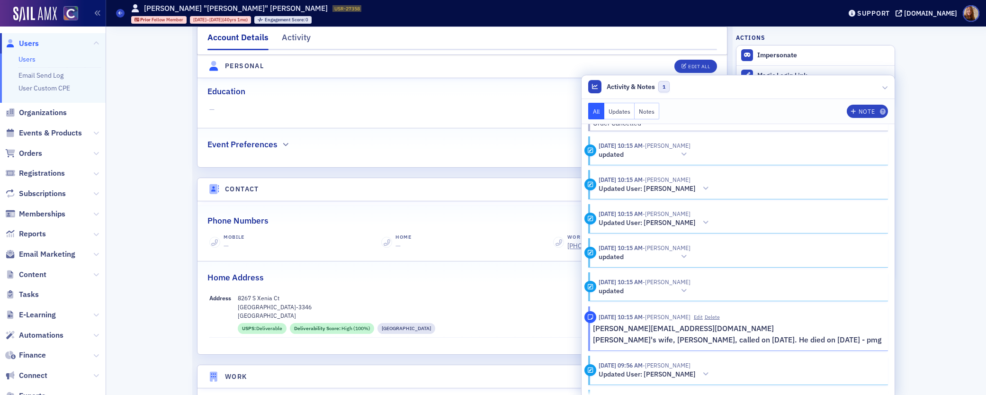
scroll to position [63, 0]
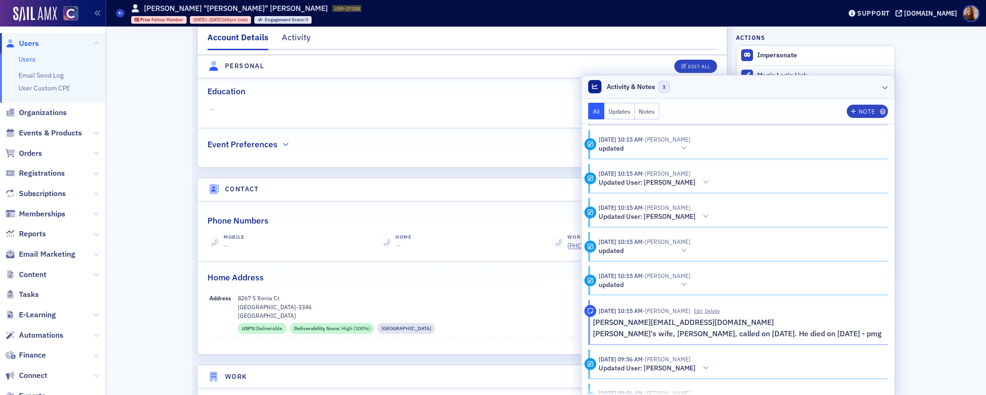
click at [801, 92] on header "Activity & Notes 1" at bounding box center [737, 87] width 313 height 24
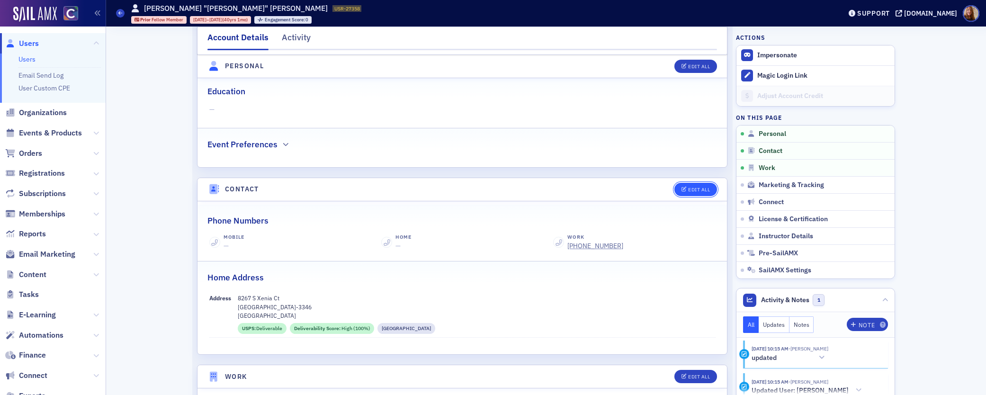
click at [698, 189] on div "Edit All" at bounding box center [699, 189] width 22 height 5
select select "US"
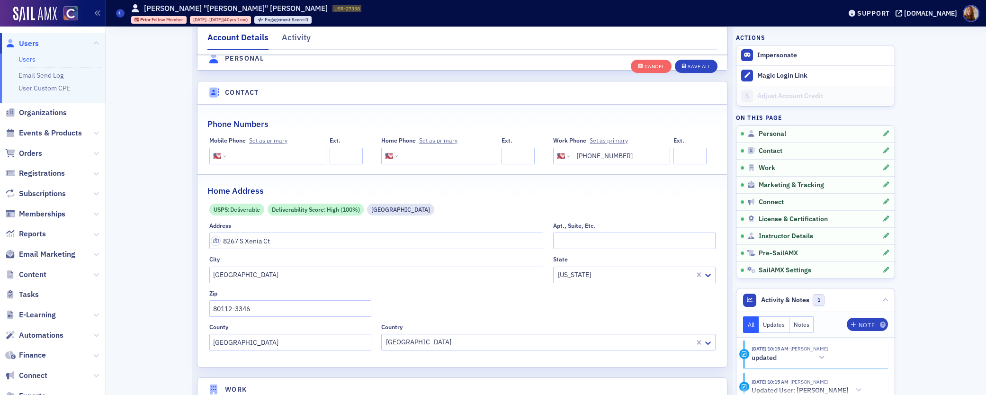
scroll to position [472, 0]
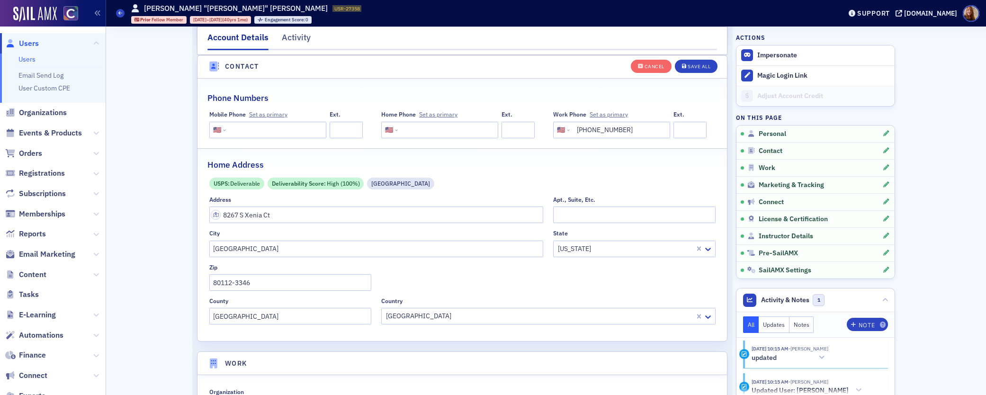
drag, startPoint x: 633, startPoint y: 128, endPoint x: 561, endPoint y: 131, distance: 72.5
click at [561, 131] on div "International Afghanistan Åland Islands Albania Algeria American Samoa Andorra …" at bounding box center [611, 130] width 117 height 17
click at [858, 327] on div "Note" at bounding box center [866, 324] width 16 height 5
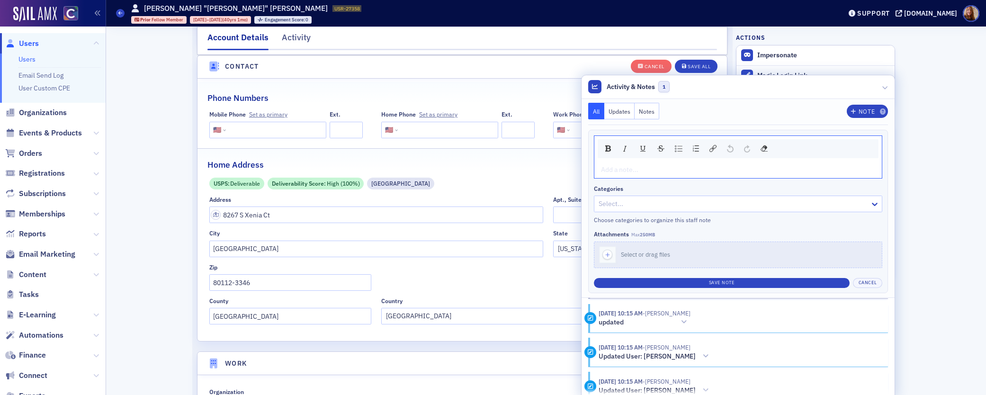
click at [678, 171] on div "rdw-editor" at bounding box center [738, 170] width 274 height 10
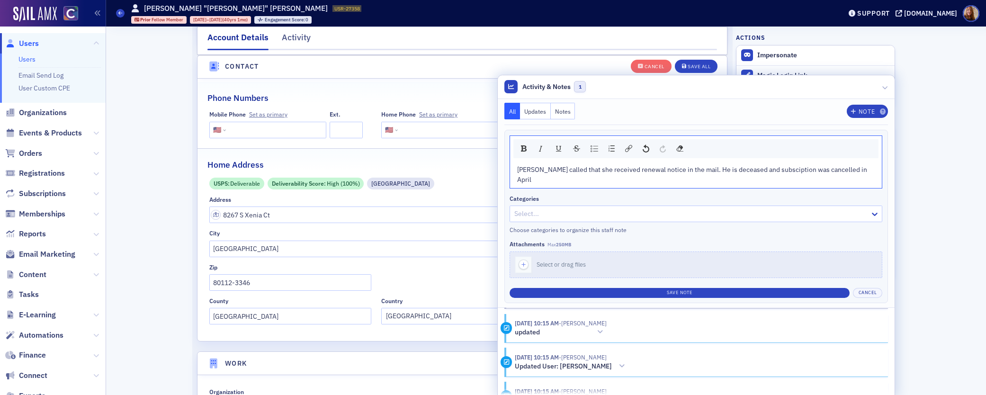
click at [710, 171] on span "Tina Lindsay called that she received renewal notice in the mail. He is decease…" at bounding box center [692, 174] width 351 height 18
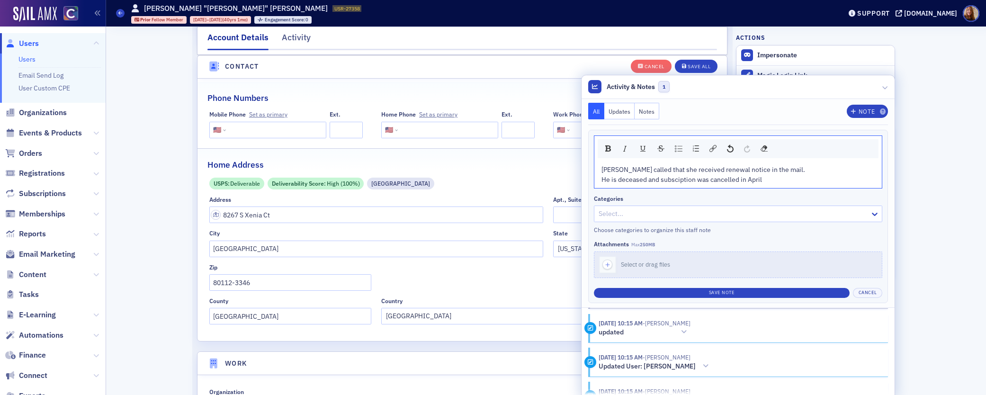
click at [717, 178] on span "He is deceased and subsciption was cancelled in April" at bounding box center [681, 179] width 160 height 9
click at [811, 182] on div "He is deceased and subscription was cancelled in April" at bounding box center [738, 180] width 274 height 10
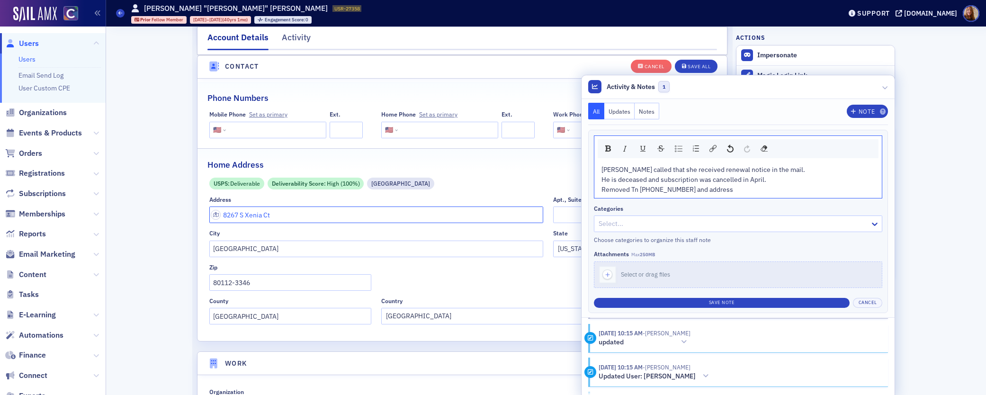
click at [252, 219] on input "8267 S Xenia Ct" at bounding box center [376, 214] width 334 height 17
click at [254, 218] on input "8267 S Xenia Ct" at bounding box center [376, 214] width 334 height 17
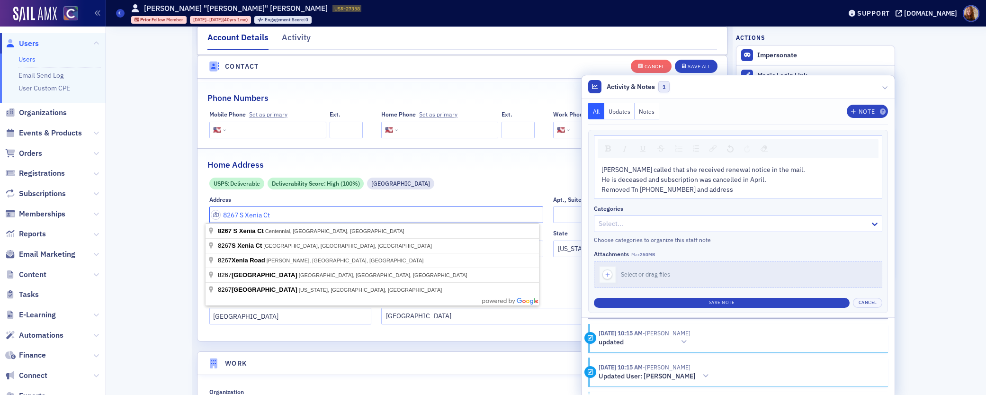
click at [254, 218] on input "8267 S Xenia Ct" at bounding box center [376, 214] width 334 height 17
type input "8267 S Xenia Ct"
type input "Centennial"
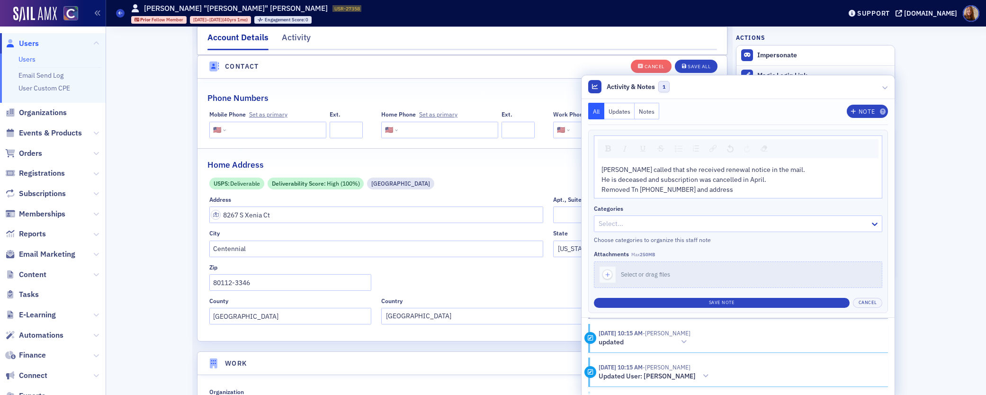
drag, startPoint x: 317, startPoint y: 231, endPoint x: 279, endPoint y: 231, distance: 37.9
click at [247, 215] on input "8267 S Xenia Ct" at bounding box center [376, 214] width 334 height 17
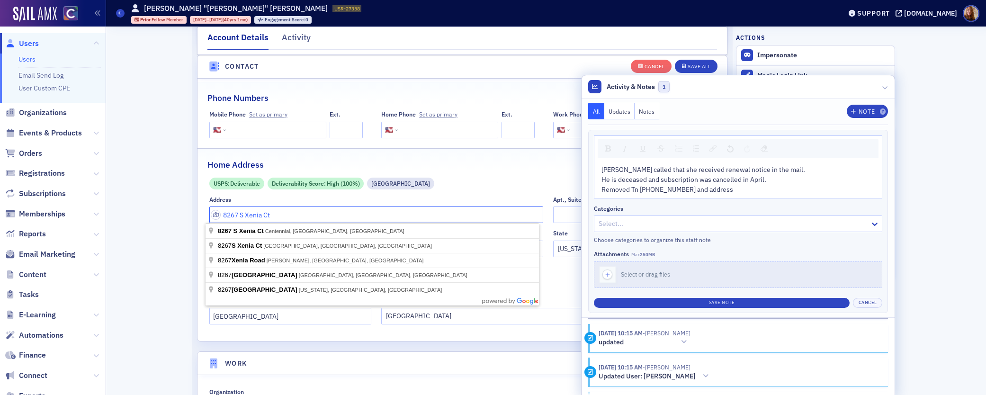
click at [247, 215] on input "8267 S Xenia Ct" at bounding box center [376, 214] width 334 height 17
click at [459, 166] on div "Home Address" at bounding box center [461, 160] width 509 height 22
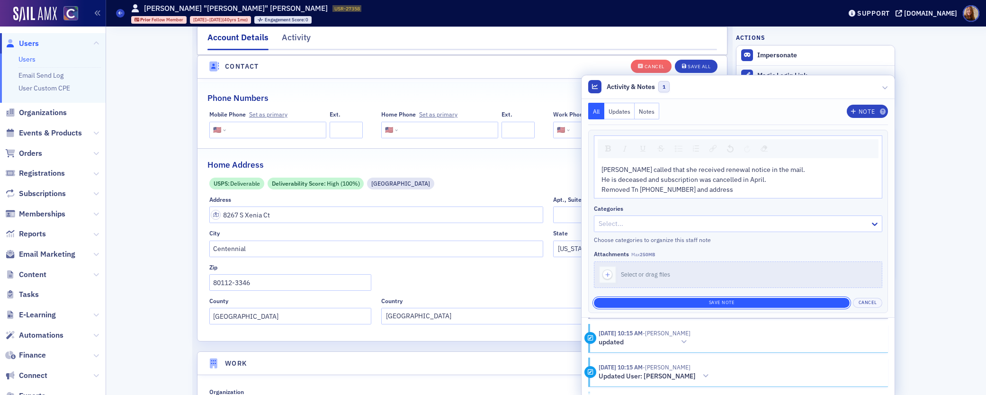
click at [750, 302] on button "Save Note" at bounding box center [722, 303] width 256 height 10
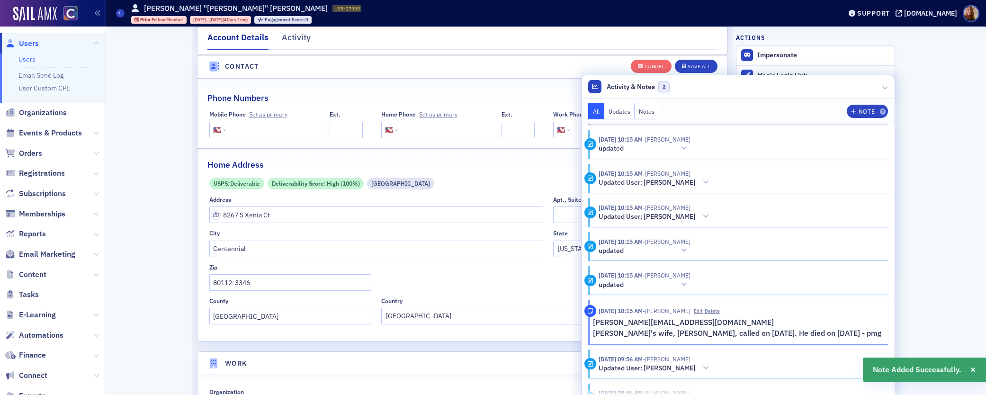
click at [547, 91] on div "Phone Numbers" at bounding box center [461, 93] width 509 height 22
click at [633, 66] on button "Cancel" at bounding box center [651, 65] width 41 height 13
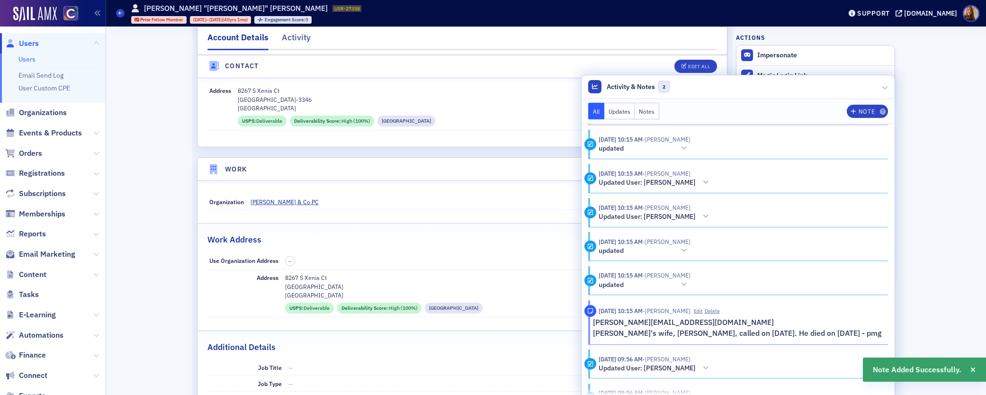
drag, startPoint x: 341, startPoint y: 286, endPoint x: 280, endPoint y: 280, distance: 61.4
click at [280, 280] on div "Address 8267 S Xenia Ct Englewood CO 80112 Arapahoe County USPS : Deliverable D…" at bounding box center [462, 293] width 506 height 47
copy div "8267 S Xenia Ct Englewood CO 80112"
click at [659, 114] on button "Notes" at bounding box center [646, 111] width 25 height 17
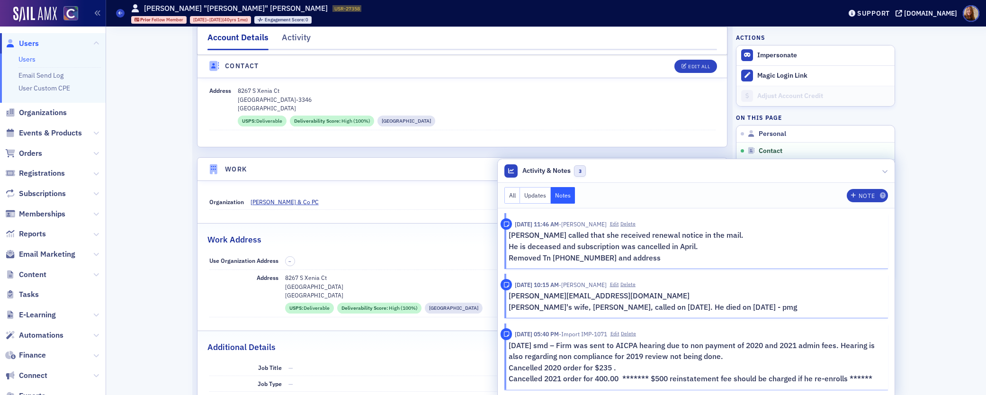
scroll to position [0, 0]
click at [616, 223] on button "Edit" at bounding box center [614, 224] width 9 height 8
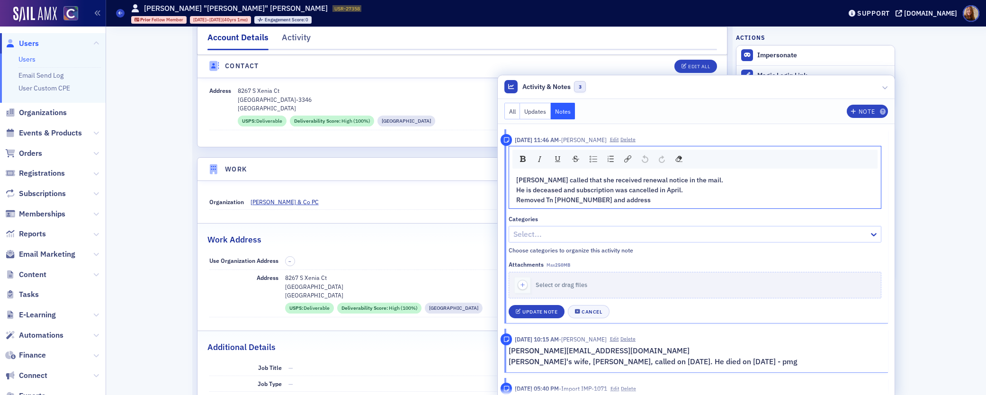
click at [653, 202] on div "Removed Tn (303) 770-3356 and address" at bounding box center [695, 200] width 358 height 10
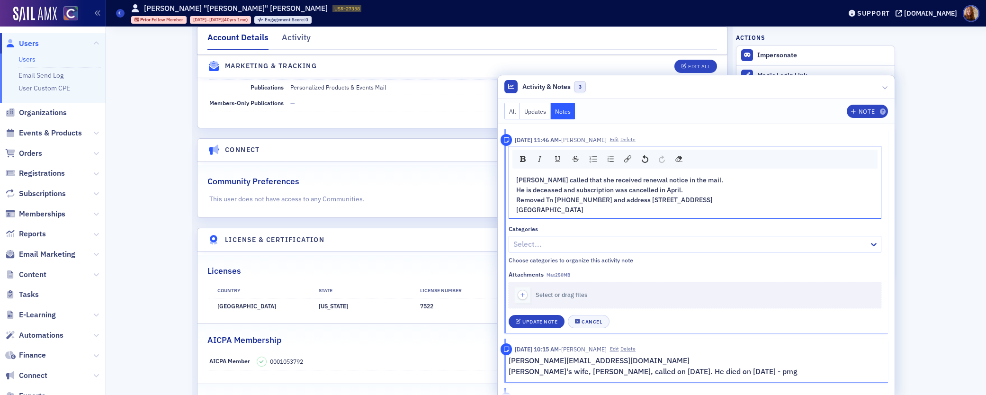
scroll to position [1483, 0]
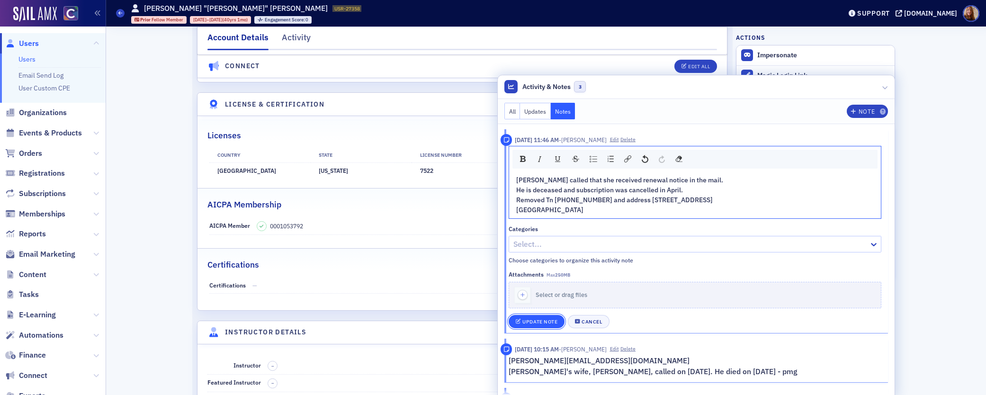
click at [538, 323] on div "Update Note" at bounding box center [539, 321] width 35 height 5
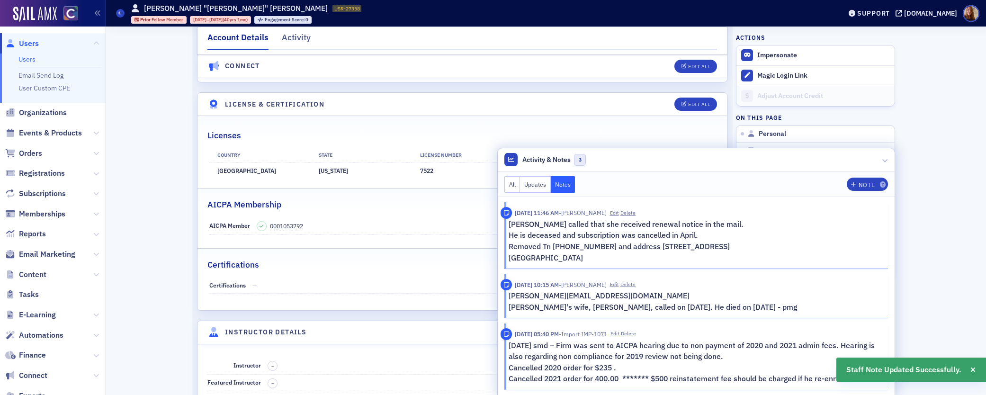
click at [726, 155] on header "Activity & Notes 3" at bounding box center [695, 160] width 397 height 24
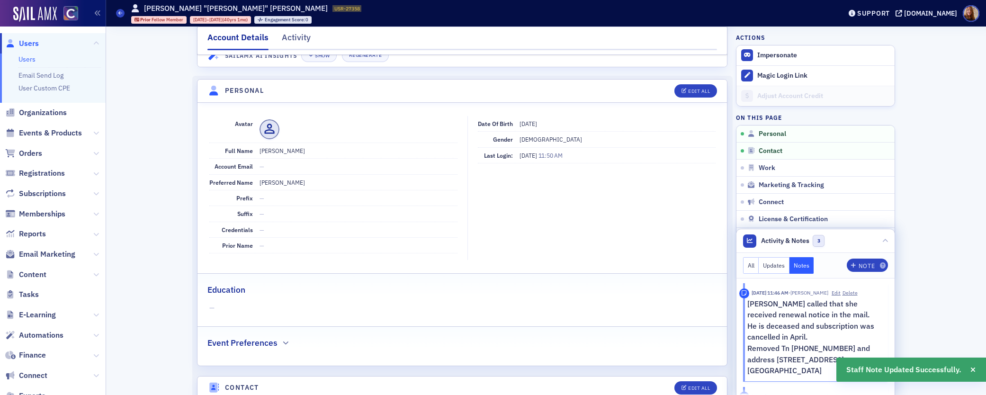
scroll to position [64, 0]
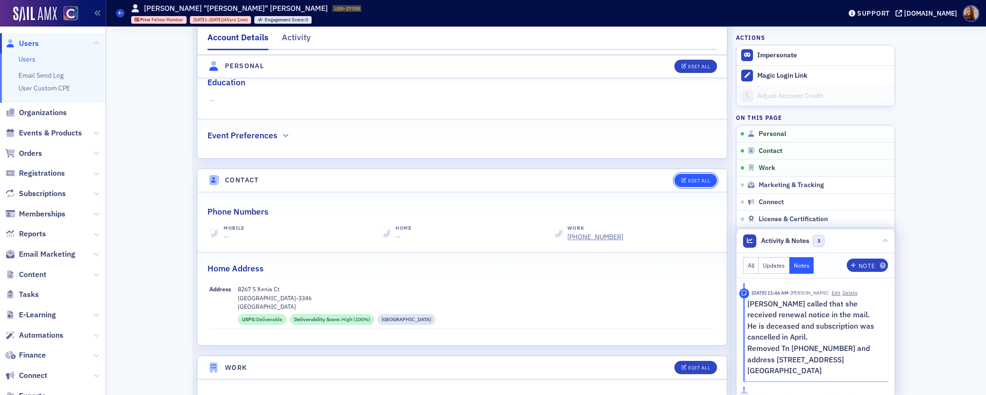
click at [696, 183] on div "Edit All" at bounding box center [699, 180] width 22 height 5
select select "US"
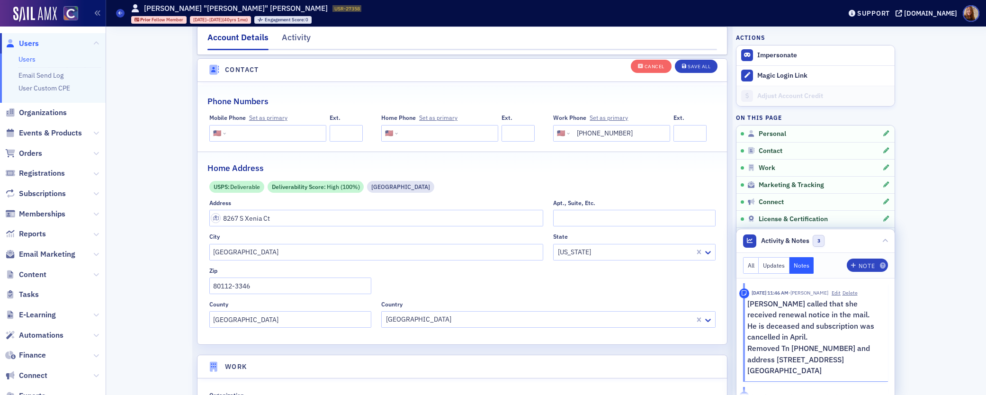
scroll to position [472, 0]
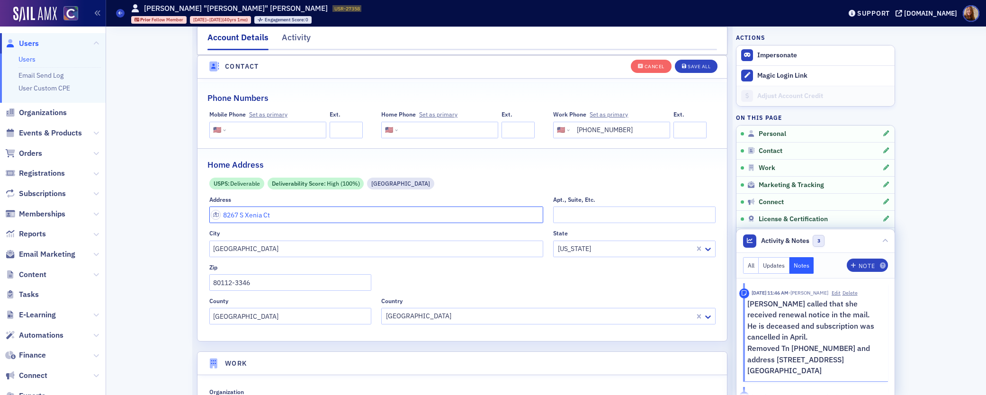
click at [251, 216] on input "8267 S Xenia Ct" at bounding box center [376, 214] width 334 height 17
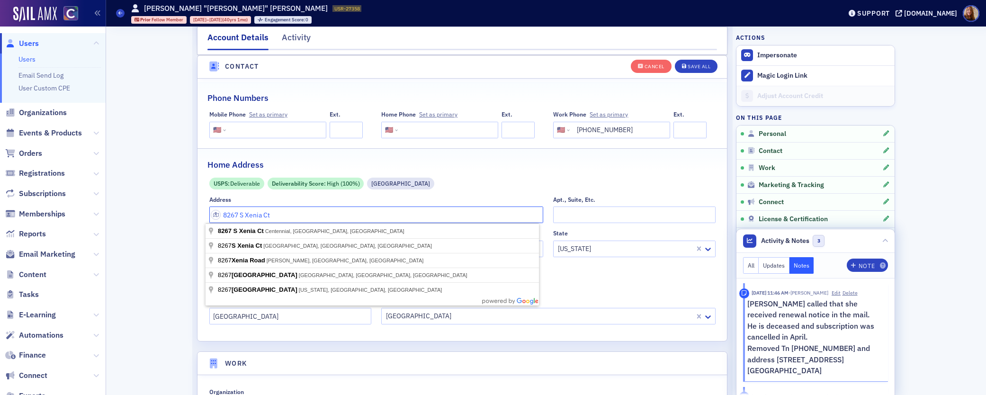
click at [251, 215] on input "8267 S Xenia Ct" at bounding box center [376, 214] width 334 height 17
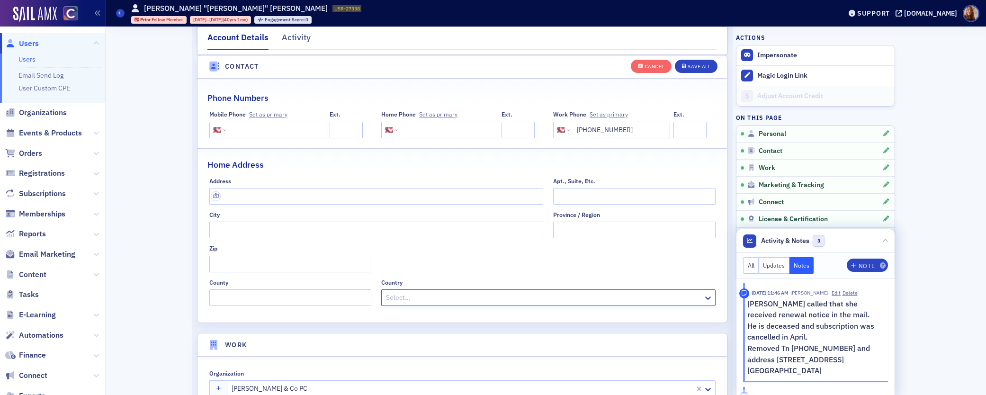
click at [590, 131] on input "(303) 770-3356" at bounding box center [618, 130] width 95 height 17
click at [574, 94] on div "Phone Numbers" at bounding box center [461, 93] width 509 height 22
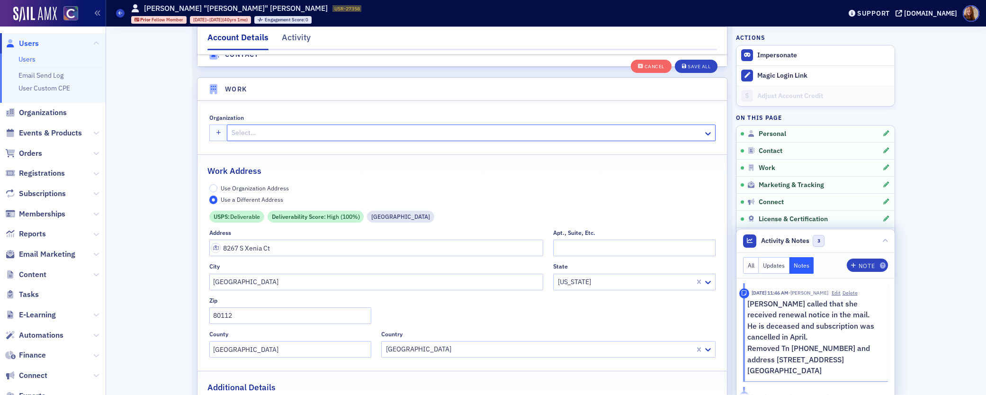
scroll to position [846, 0]
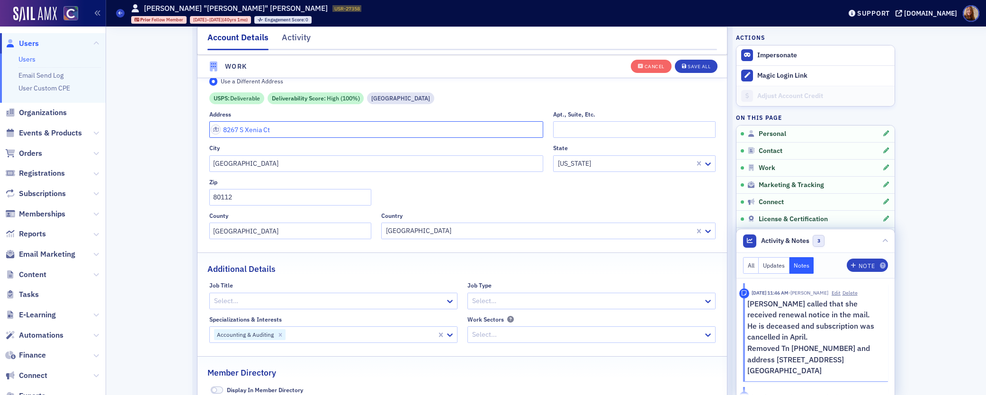
click at [252, 127] on input "8267 S Xenia Ct" at bounding box center [376, 129] width 334 height 17
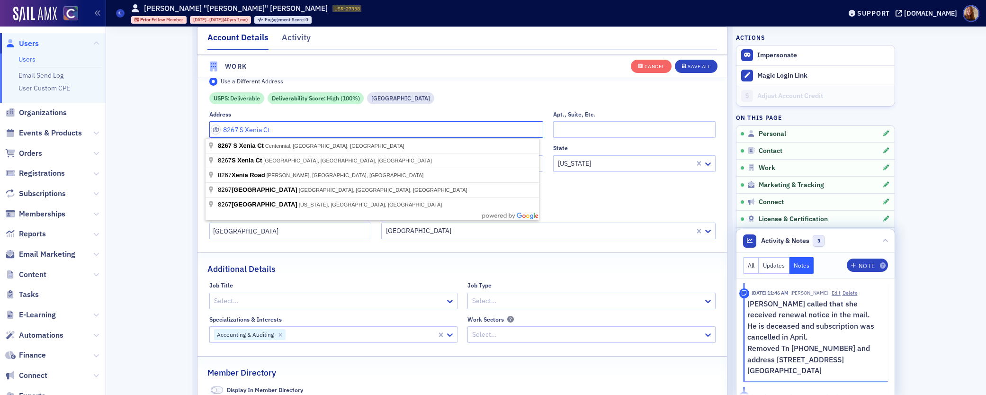
click at [252, 127] on input "8267 S Xenia Ct" at bounding box center [376, 129] width 334 height 17
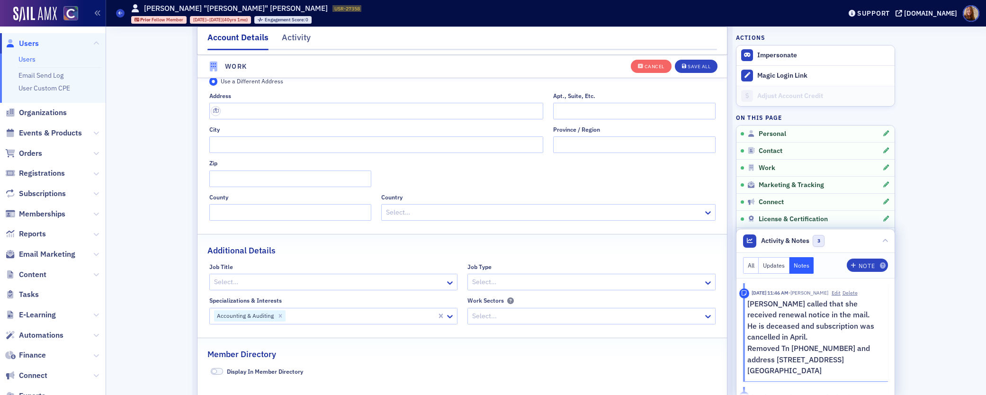
click at [557, 251] on div "Additional Details" at bounding box center [461, 245] width 509 height 22
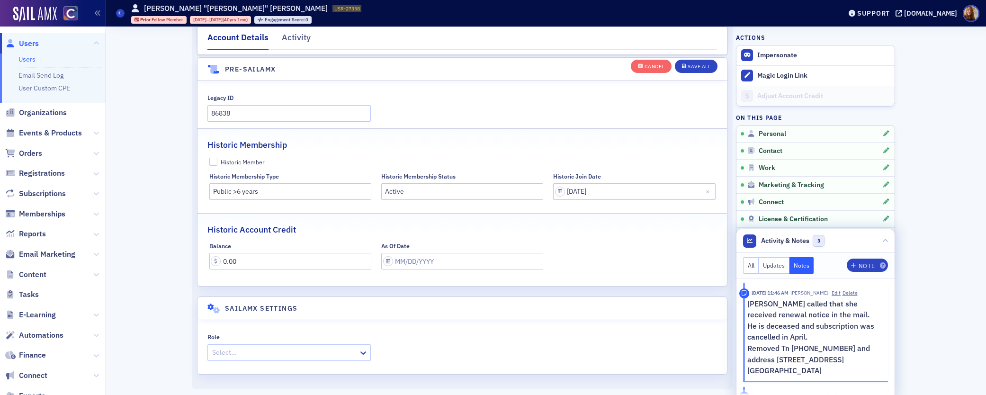
scroll to position [2118, 0]
click at [691, 68] on div "Save All" at bounding box center [698, 66] width 23 height 5
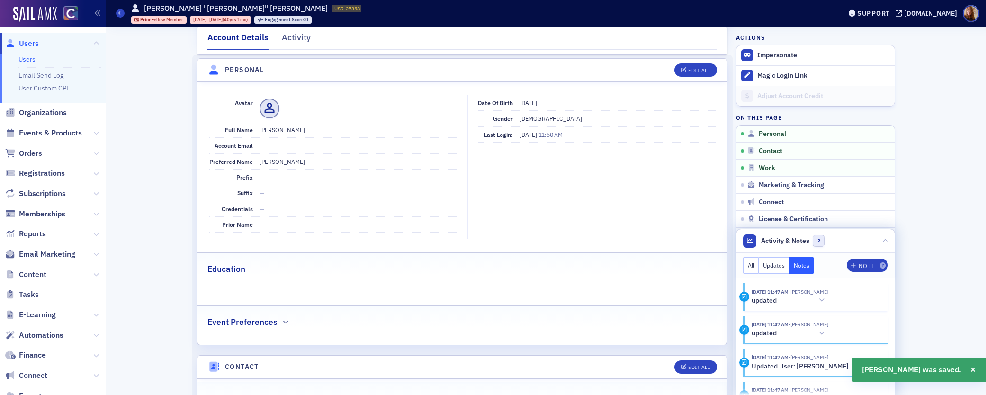
scroll to position [38, 0]
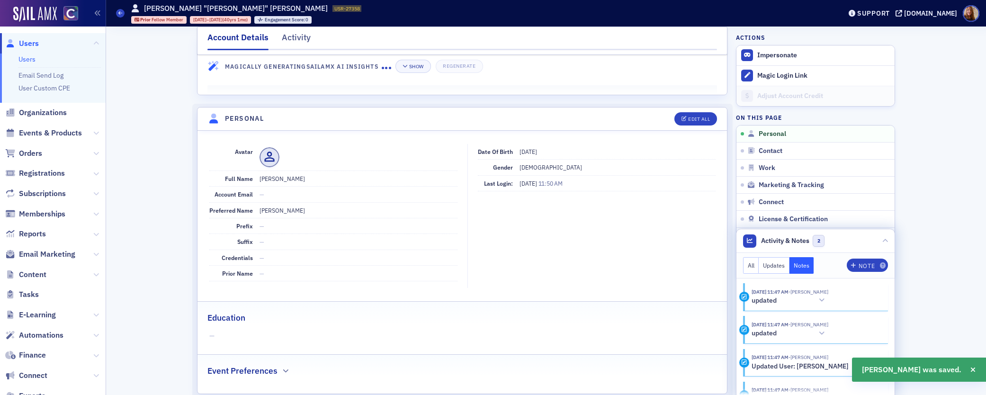
click at [30, 60] on link "Users" at bounding box center [26, 59] width 17 height 9
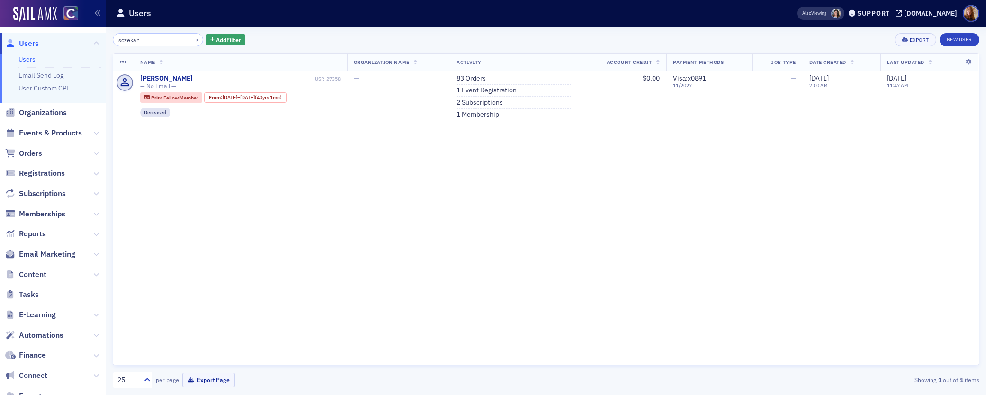
click at [24, 60] on link "Users" at bounding box center [26, 59] width 17 height 9
click at [24, 59] on link "Users" at bounding box center [26, 59] width 17 height 9
click at [193, 40] on button "×" at bounding box center [197, 39] width 9 height 9
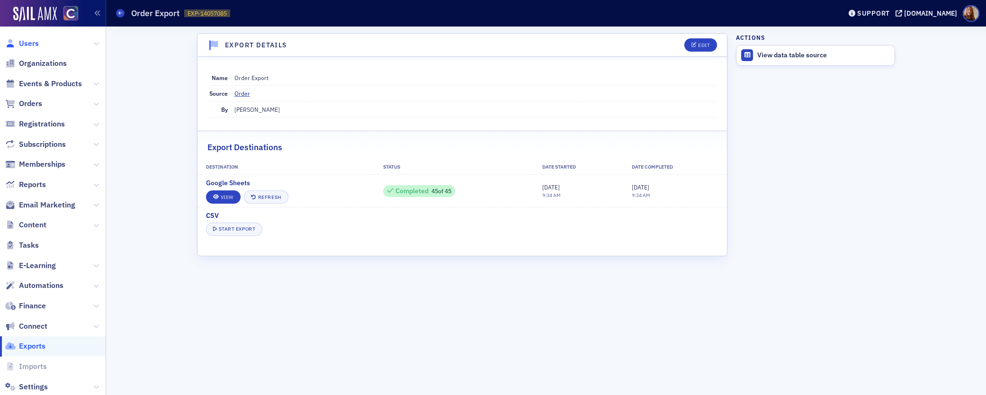
click at [19, 43] on span "Users" at bounding box center [29, 43] width 20 height 10
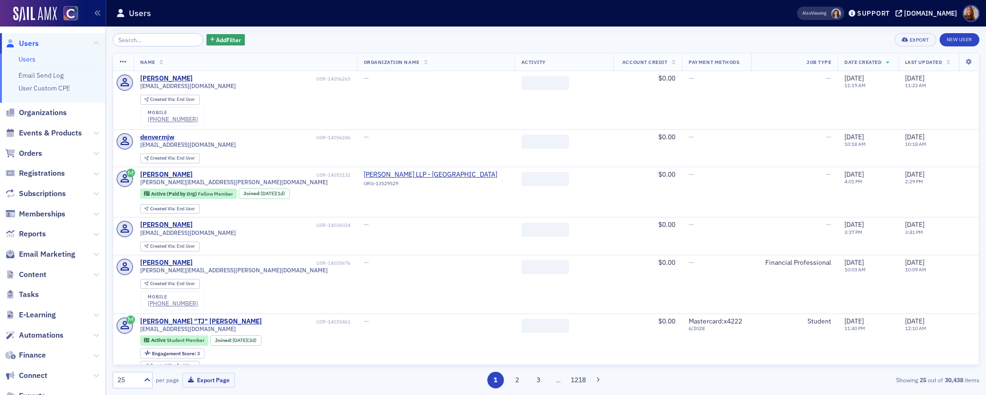
click at [126, 37] on input "search" at bounding box center [158, 39] width 90 height 13
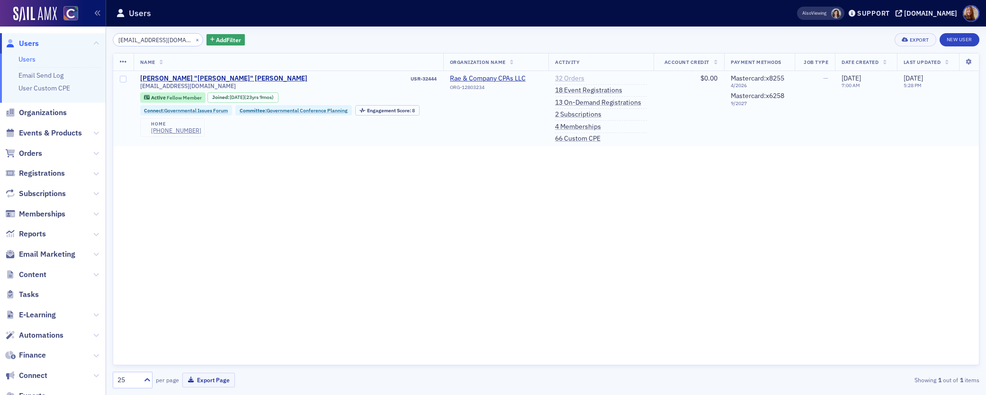
type input "jrae@raecocpa.com"
click at [571, 77] on link "32 Orders" at bounding box center [569, 78] width 29 height 9
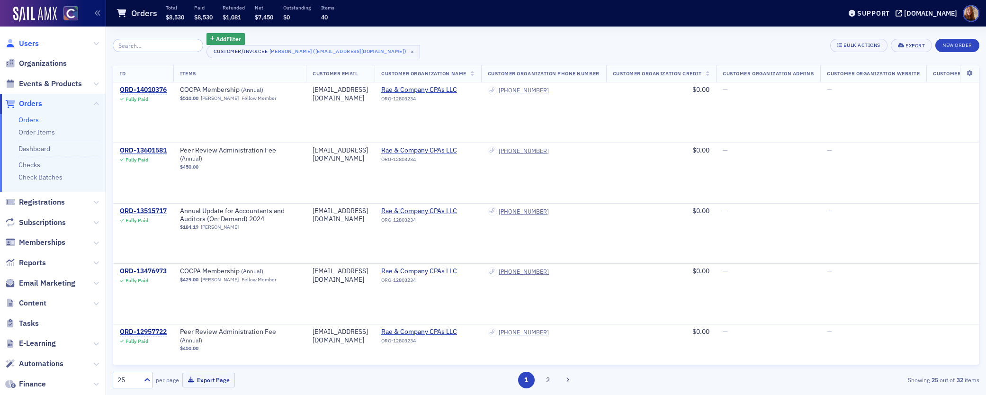
click at [28, 43] on span "Users" at bounding box center [29, 43] width 20 height 10
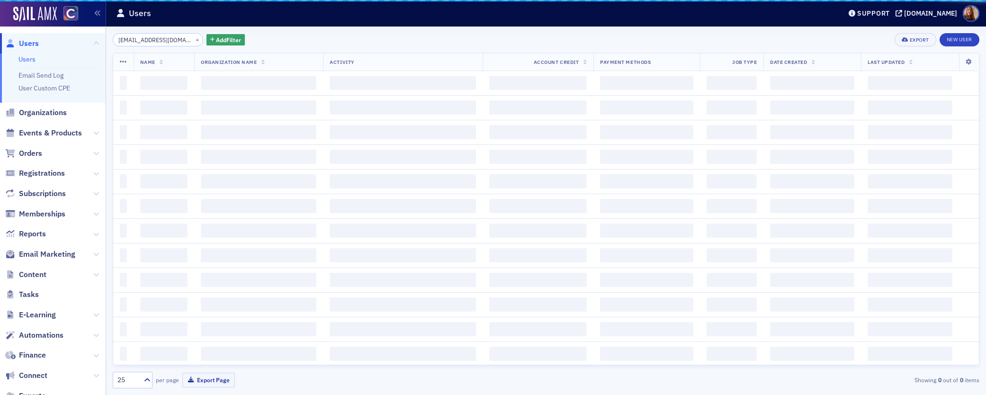
click at [143, 45] on input "jrae@raecocpa.com" at bounding box center [158, 39] width 90 height 13
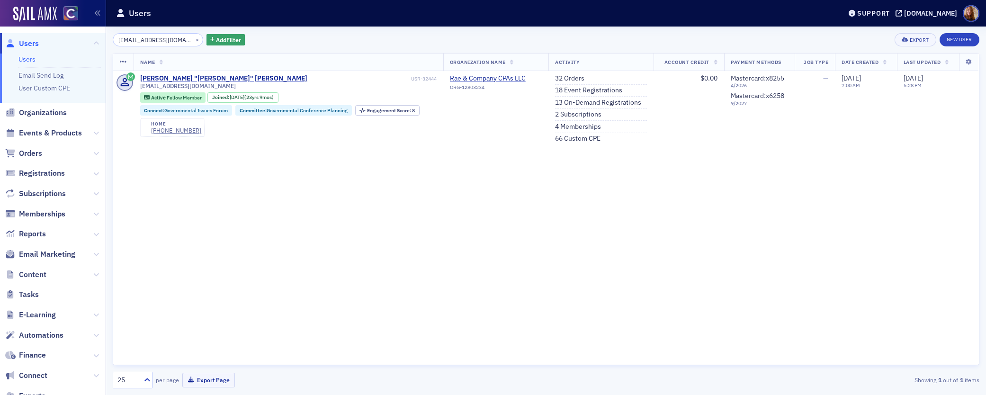
click at [149, 42] on input "jrae@raecocpa.com" at bounding box center [158, 39] width 90 height 13
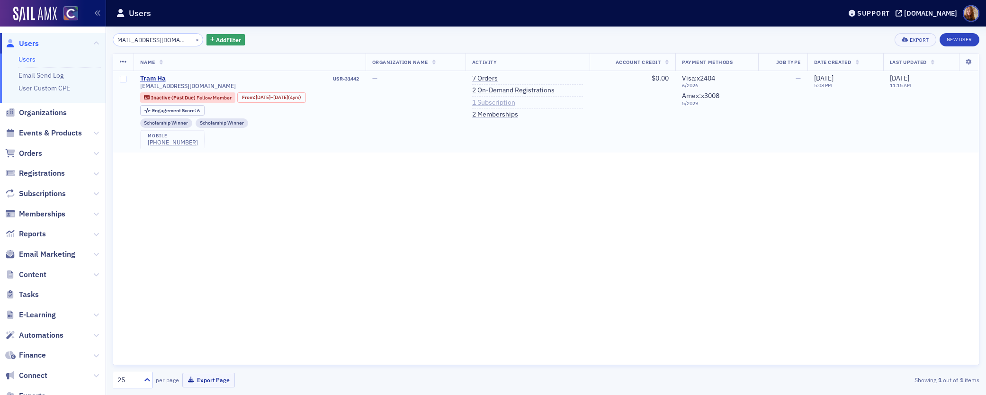
type input "[EMAIL_ADDRESS][DOMAIN_NAME]"
click at [511, 101] on link "1 Subscription" at bounding box center [493, 102] width 43 height 9
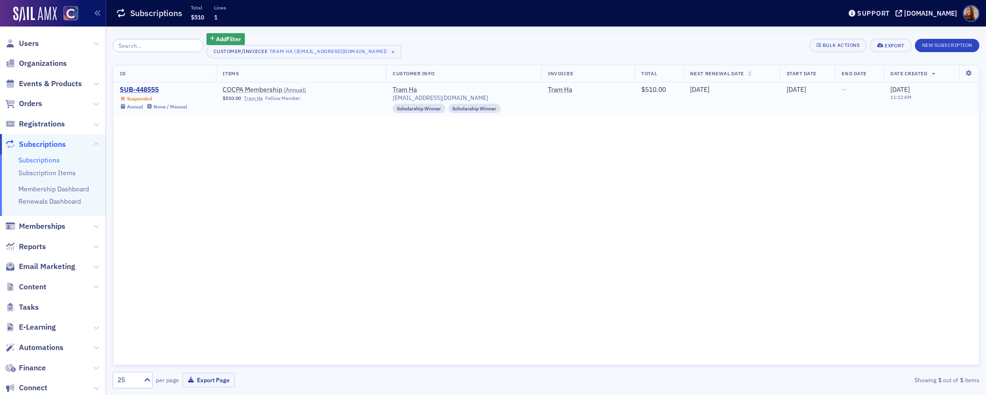
click at [133, 88] on div "SUB-448555" at bounding box center [153, 90] width 67 height 9
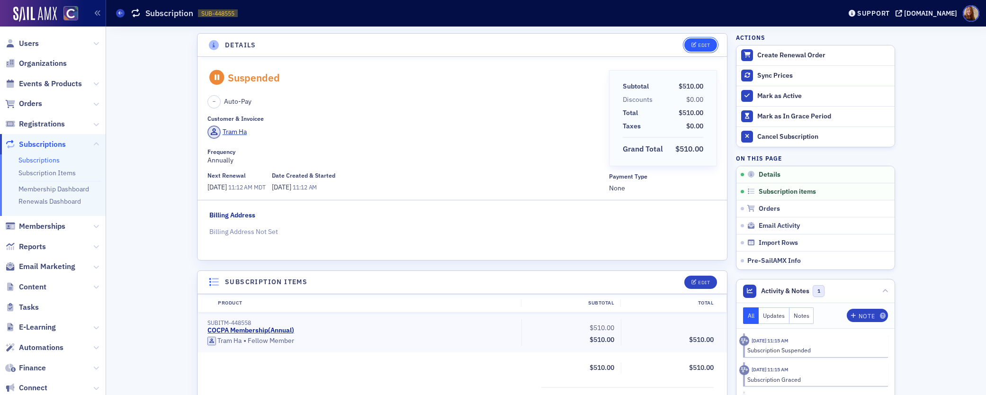
click at [706, 50] on button "Edit" at bounding box center [700, 44] width 33 height 13
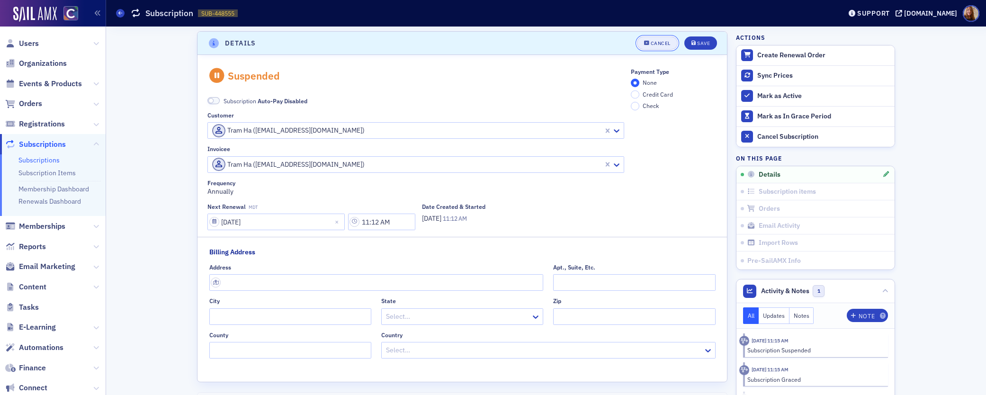
click at [651, 41] on div "Cancel" at bounding box center [660, 43] width 20 height 5
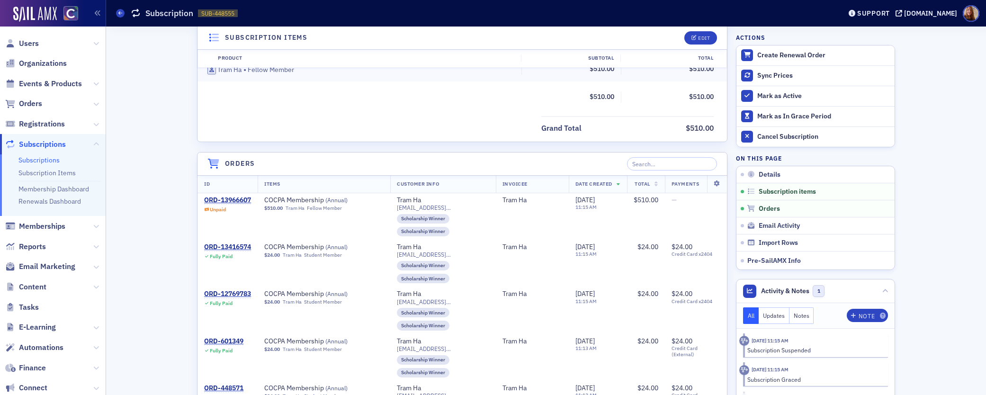
scroll to position [0, 0]
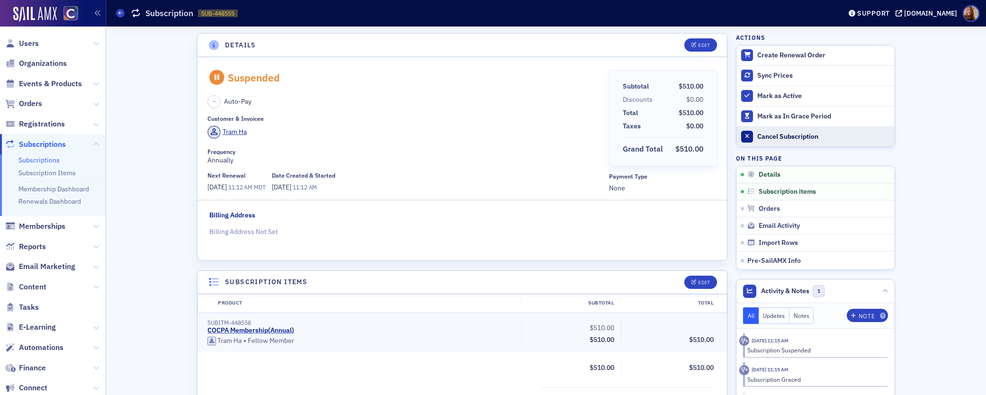
click at [776, 139] on div "Cancel Subscription" at bounding box center [823, 137] width 133 height 9
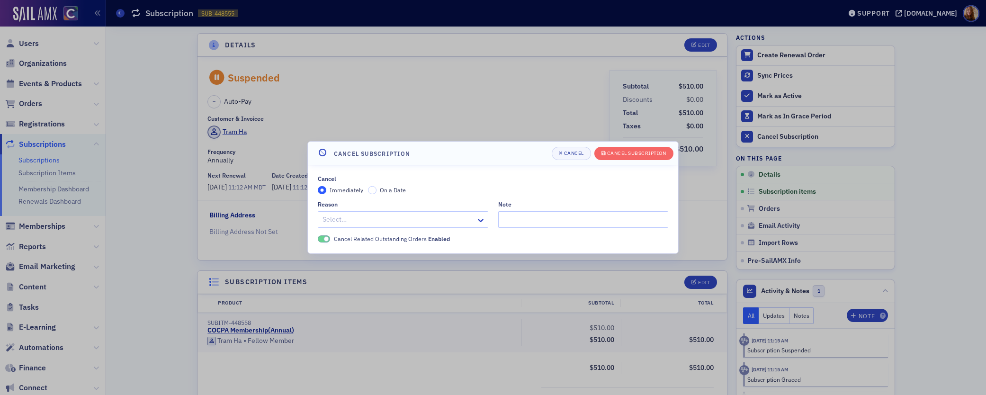
click at [390, 222] on div at bounding box center [397, 219] width 153 height 12
type input "non"
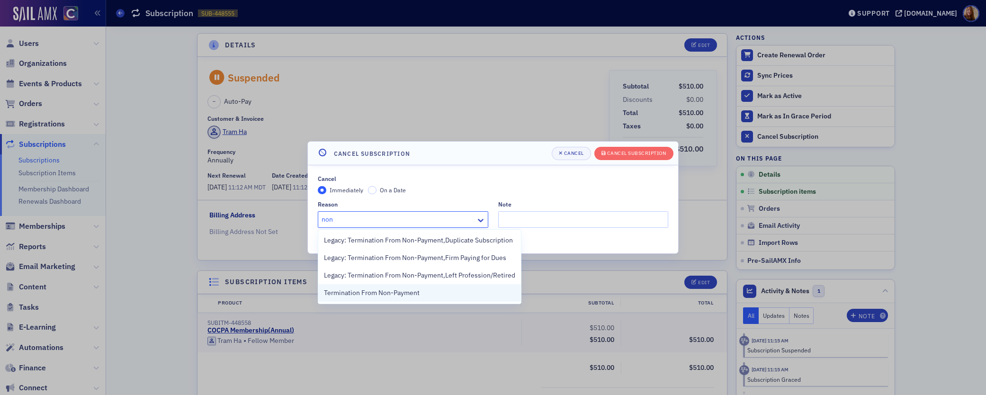
click at [377, 289] on span "Termination From Non-Payment" at bounding box center [372, 293] width 96 height 10
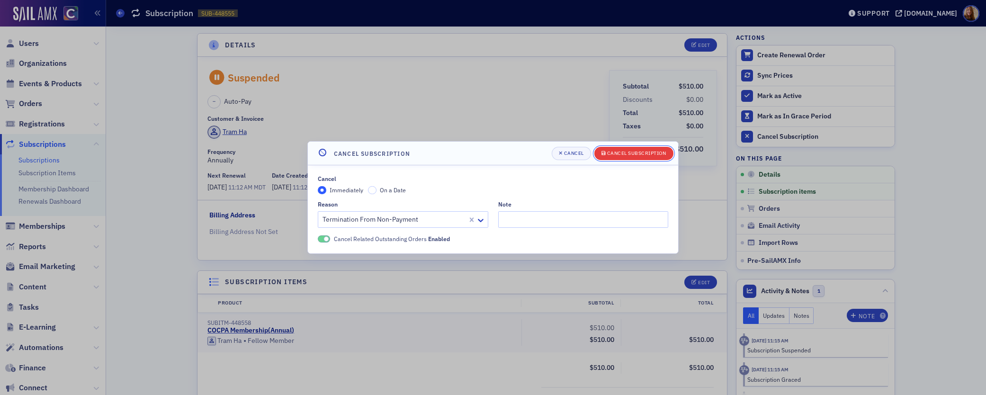
click at [620, 156] on div "Cancel Subscription" at bounding box center [636, 153] width 59 height 5
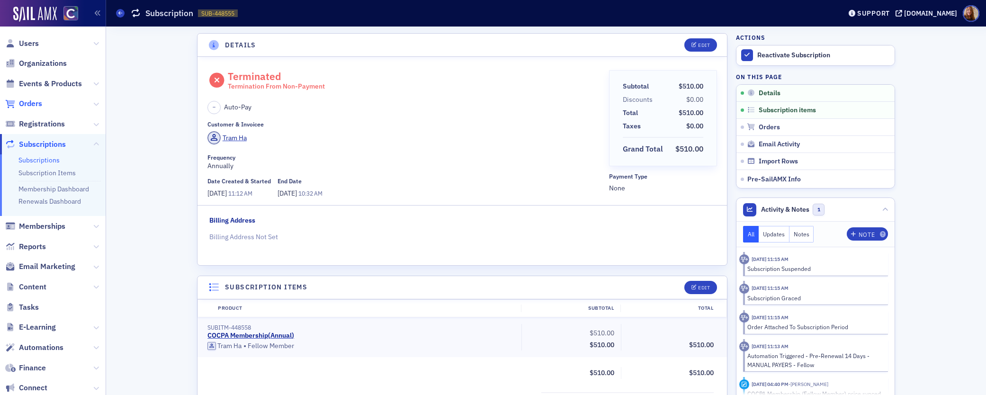
click at [27, 105] on span "Orders" at bounding box center [30, 103] width 23 height 10
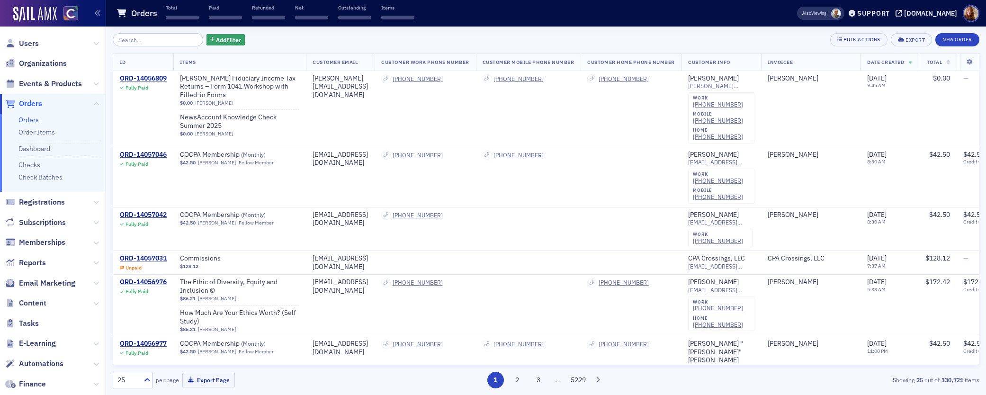
click at [145, 41] on input "search" at bounding box center [158, 39] width 90 height 13
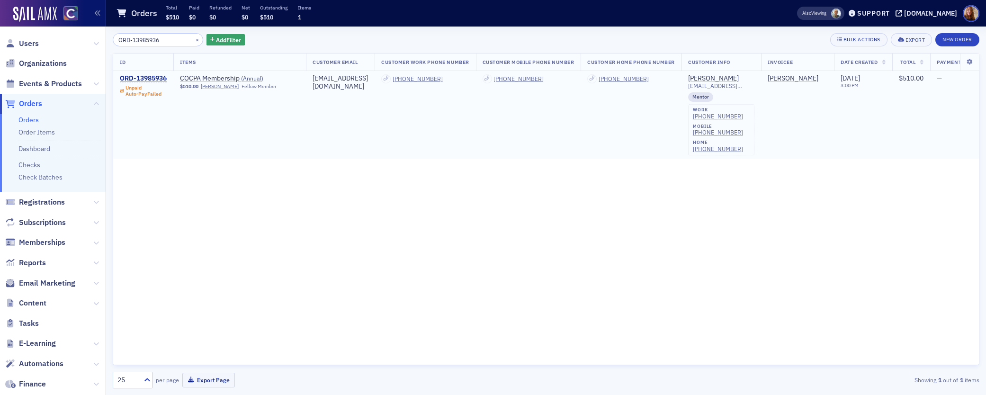
type input "ORD-13985936"
click at [159, 81] on div "ORD-13985936" at bounding box center [143, 78] width 47 height 9
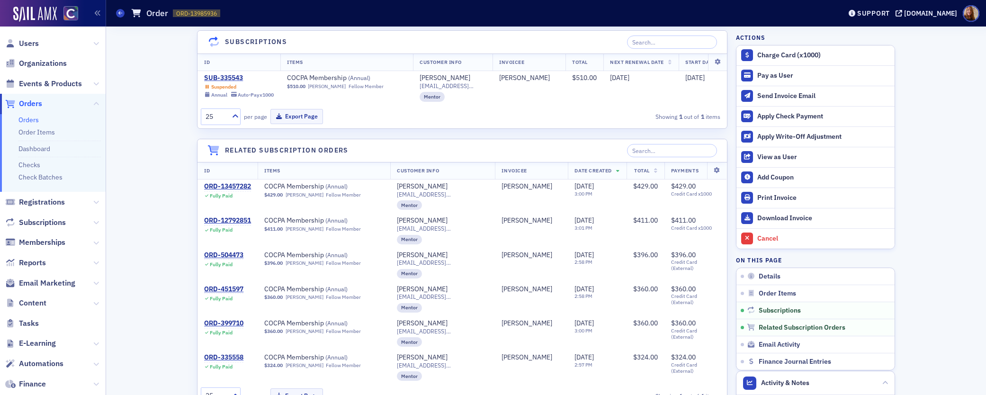
scroll to position [276, 0]
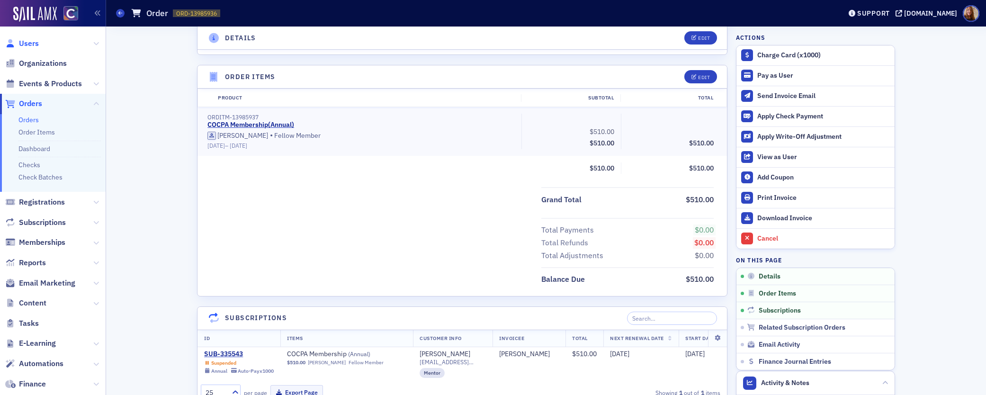
click at [29, 40] on span "Users" at bounding box center [29, 43] width 20 height 10
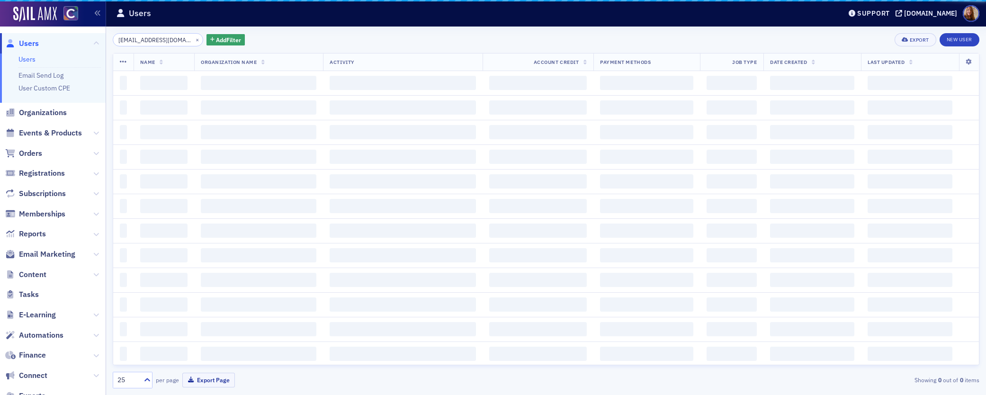
scroll to position [0, 6]
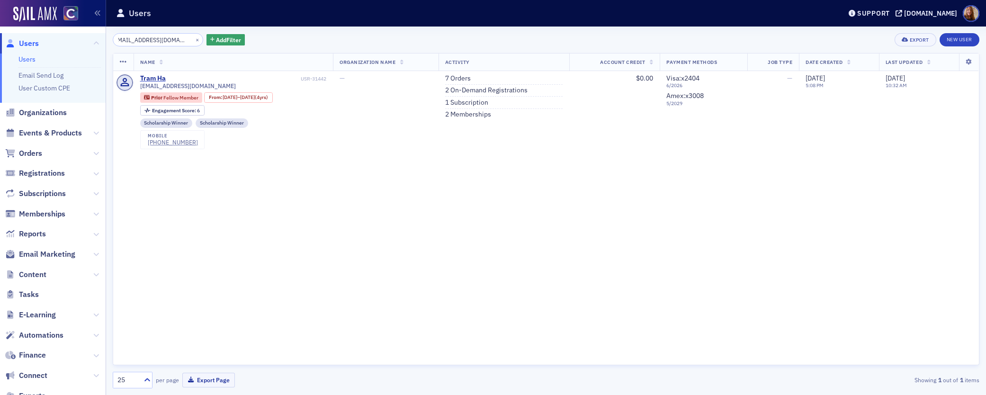
click at [139, 41] on input "[EMAIL_ADDRESS][DOMAIN_NAME]" at bounding box center [158, 39] width 90 height 13
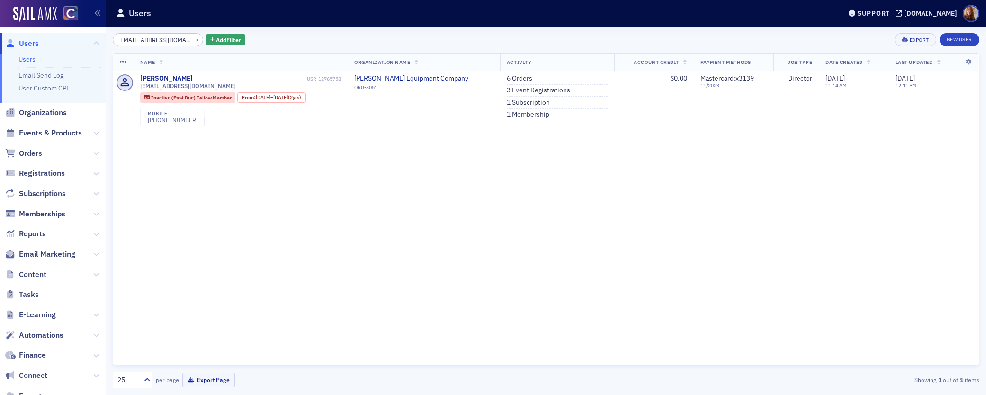
type input "[EMAIL_ADDRESS][DOMAIN_NAME]"
click at [20, 59] on link "Users" at bounding box center [26, 59] width 17 height 9
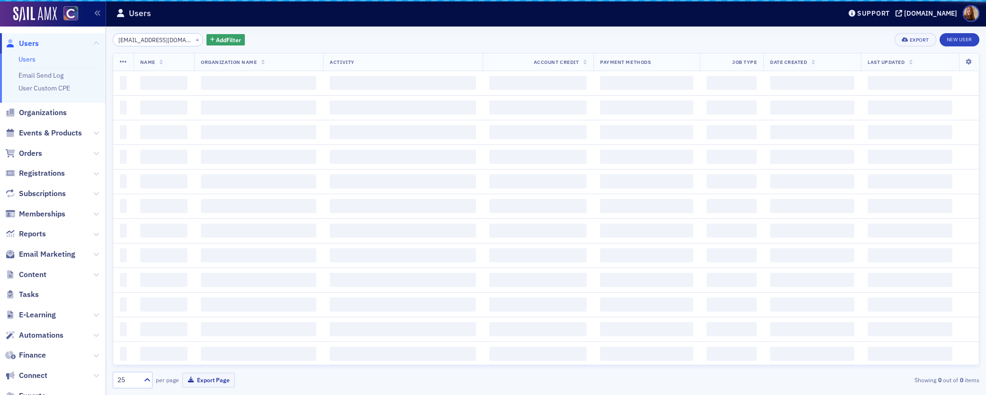
click at [141, 41] on input "[EMAIL_ADDRESS][DOMAIN_NAME]" at bounding box center [158, 39] width 90 height 13
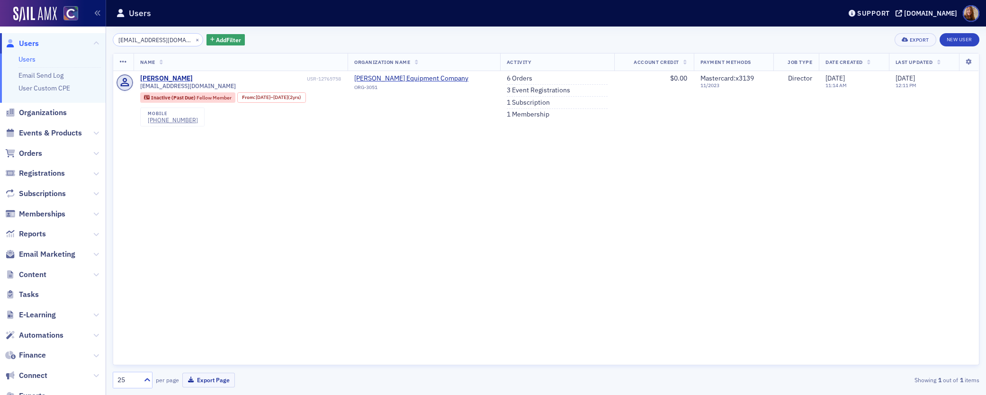
scroll to position [0, 9]
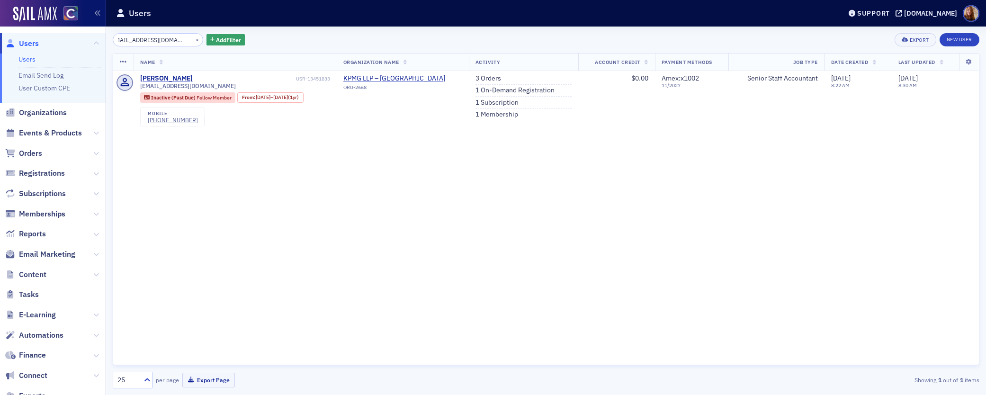
type input "[EMAIL_ADDRESS][DOMAIN_NAME]"
click at [193, 39] on button "×" at bounding box center [197, 39] width 9 height 9
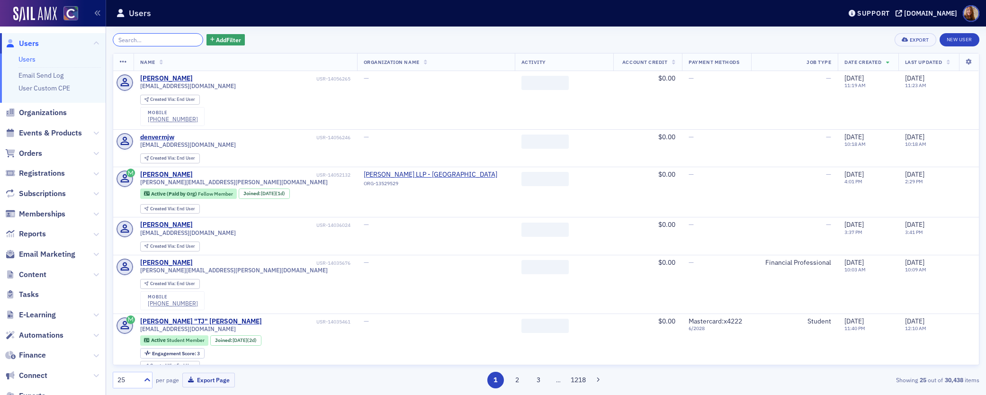
paste input "[EMAIL_ADDRESS][DOMAIN_NAME]"
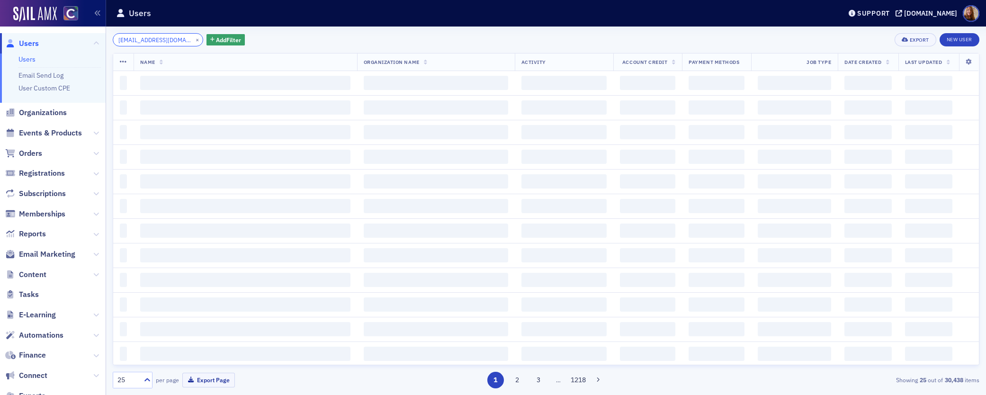
scroll to position [0, 4]
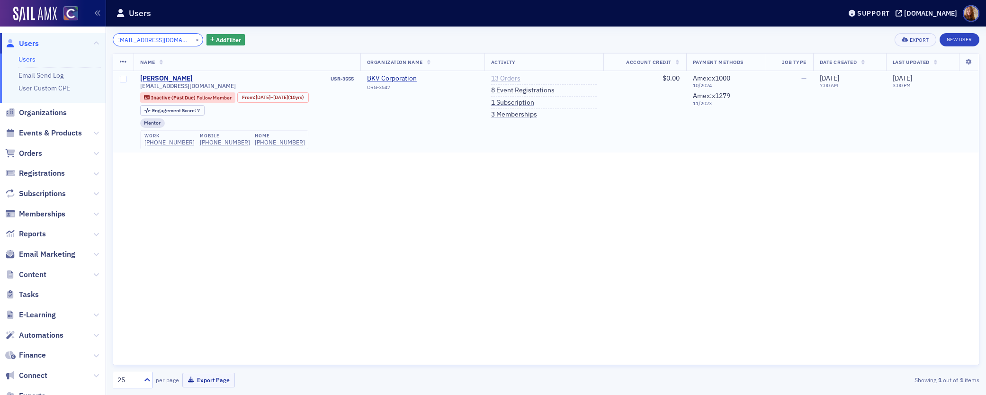
type input "[EMAIL_ADDRESS][DOMAIN_NAME]"
click at [516, 78] on link "13 Orders" at bounding box center [505, 78] width 29 height 9
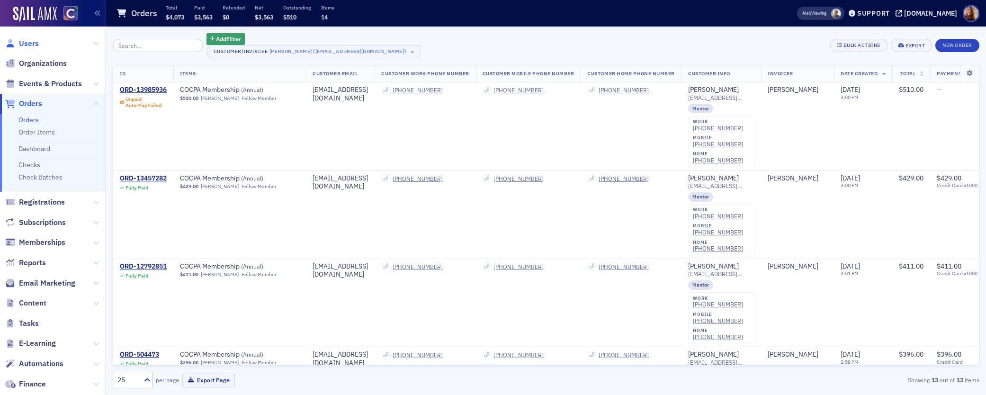
drag, startPoint x: 22, startPoint y: 41, endPoint x: 29, endPoint y: 41, distance: 7.1
click at [22, 41] on span "Users" at bounding box center [29, 43] width 20 height 10
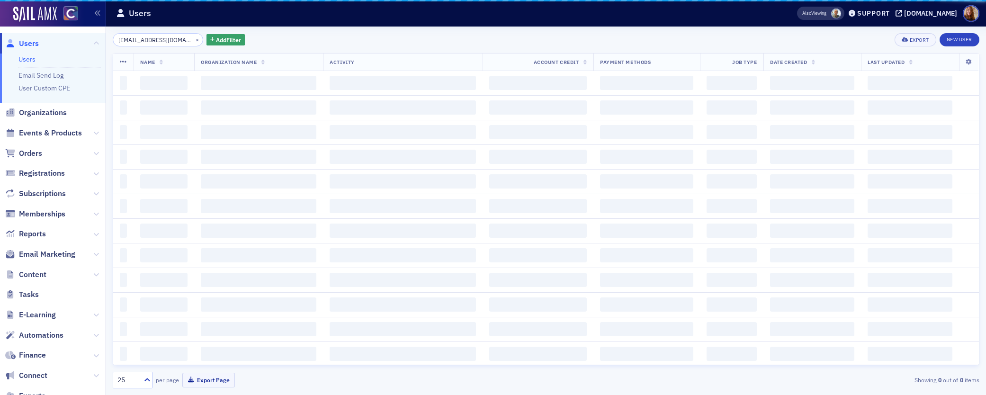
scroll to position [0, 4]
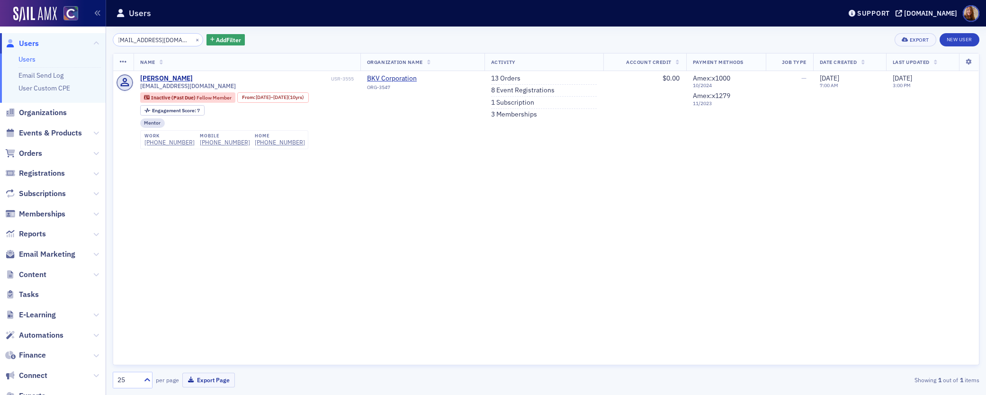
click at [147, 40] on input "[EMAIL_ADDRESS][DOMAIN_NAME]" at bounding box center [158, 39] width 90 height 13
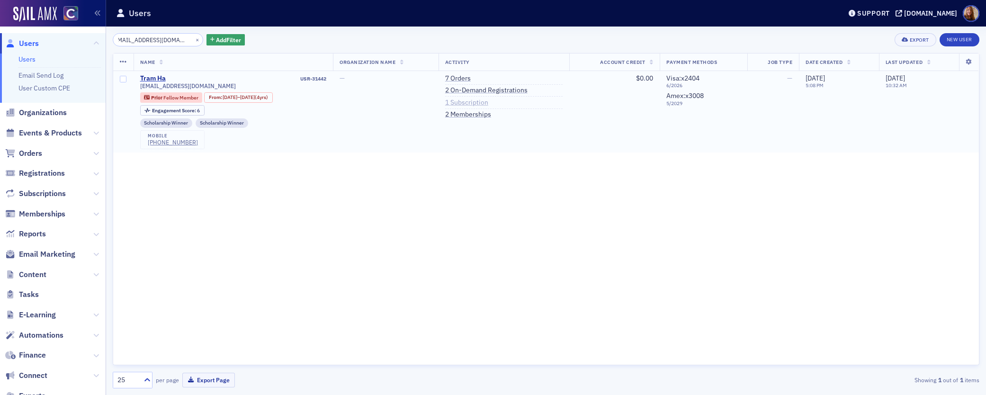
type input "[EMAIL_ADDRESS][DOMAIN_NAME]"
click at [481, 103] on link "1 Subscription" at bounding box center [466, 102] width 43 height 9
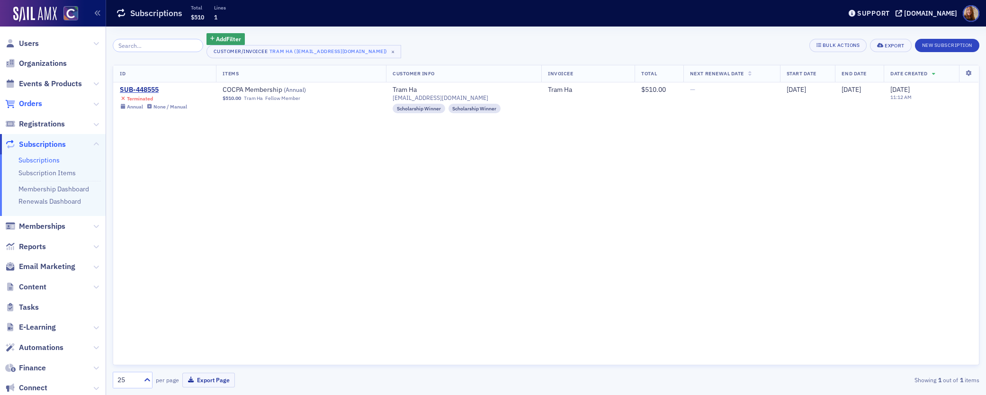
click at [32, 107] on span "Orders" at bounding box center [30, 103] width 23 height 10
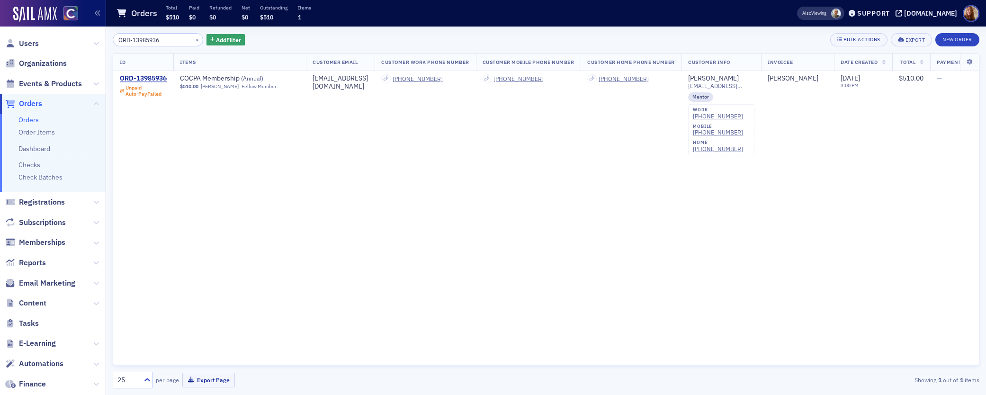
click at [151, 43] on input "ORD-13985936" at bounding box center [158, 39] width 90 height 13
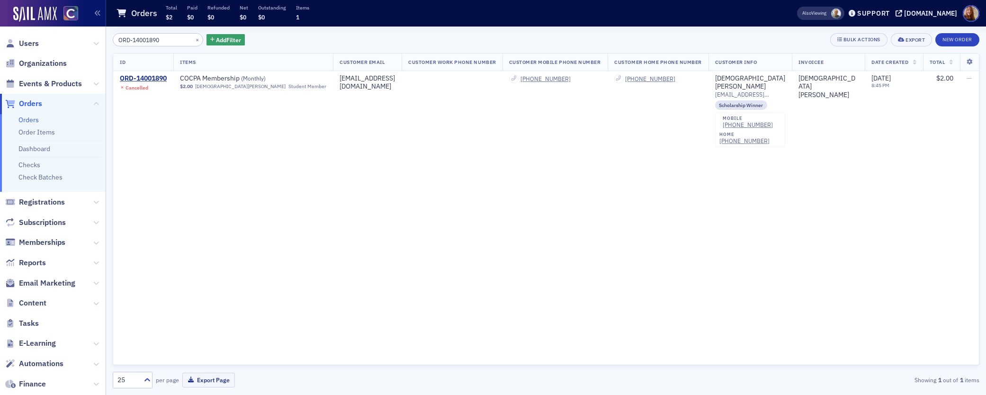
click at [373, 44] on div "ORD-14001890 × Add Filter Bulk Actions Export New Order" at bounding box center [546, 39] width 866 height 13
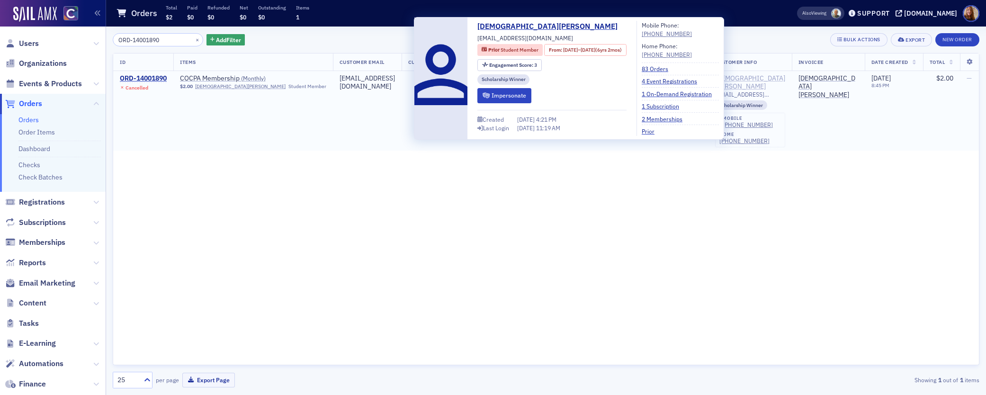
click at [737, 78] on div "Christian Allognon" at bounding box center [750, 82] width 70 height 17
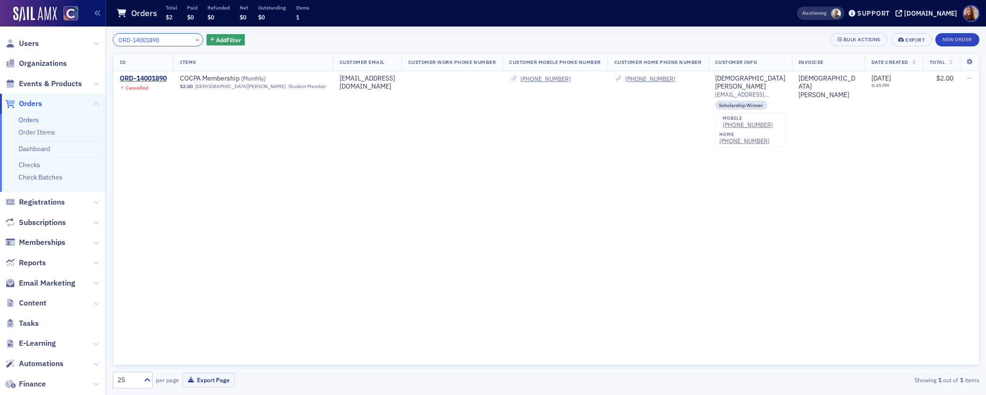
click at [143, 38] on input "ORD-14001890" at bounding box center [158, 39] width 90 height 13
paste input "1983"
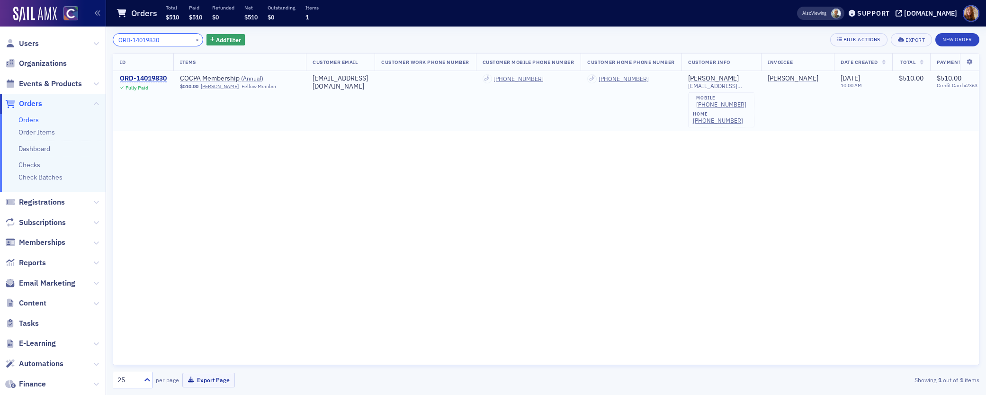
type input "ORD-14019830"
click at [145, 75] on div "ORD-14019830" at bounding box center [143, 78] width 47 height 9
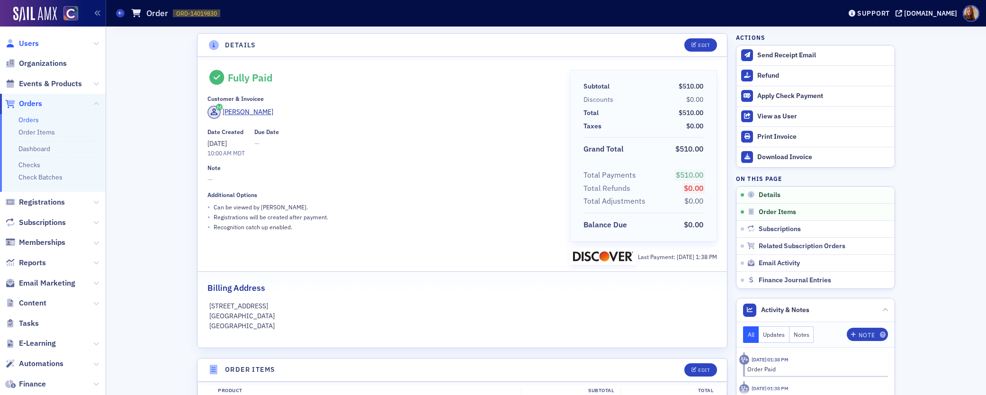
click at [27, 41] on span "Users" at bounding box center [29, 43] width 20 height 10
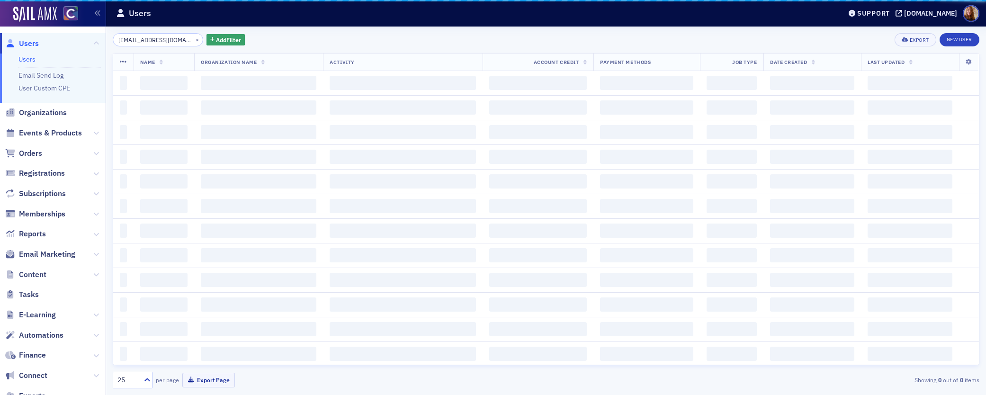
scroll to position [0, 6]
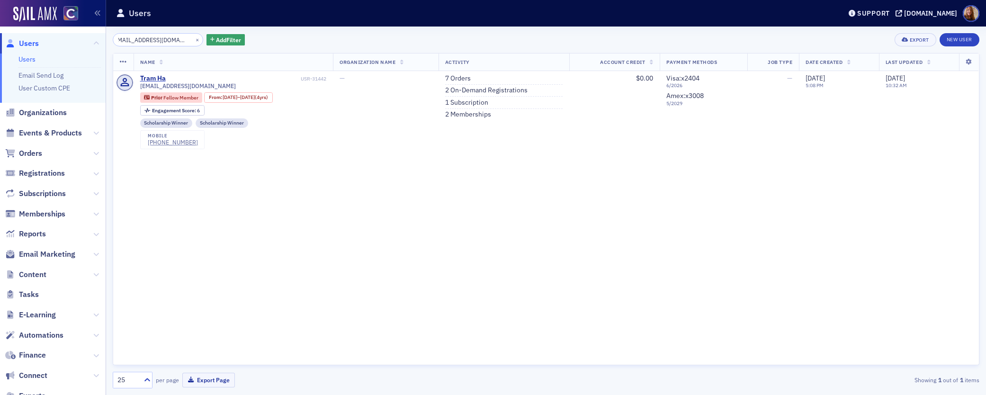
click at [150, 41] on input "[EMAIL_ADDRESS][DOMAIN_NAME]" at bounding box center [158, 39] width 90 height 13
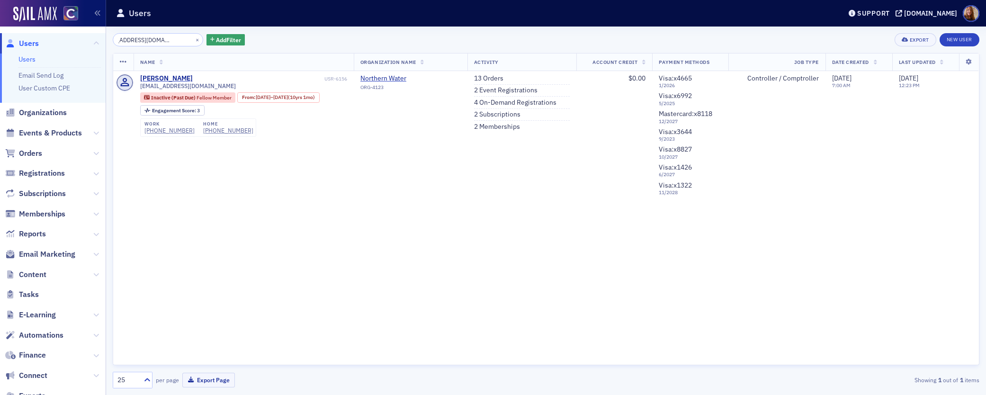
type input "[EMAIL_ADDRESS][DOMAIN_NAME]"
click at [193, 39] on button "×" at bounding box center [197, 39] width 9 height 9
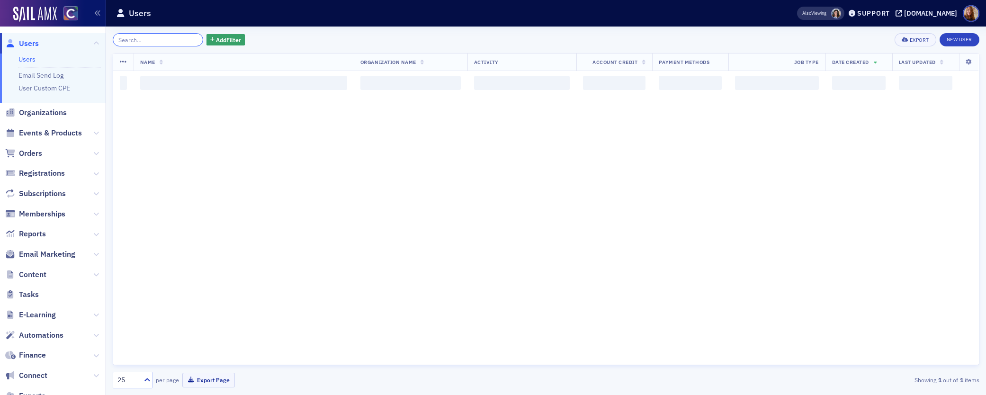
click at [155, 40] on input "search" at bounding box center [158, 39] width 90 height 13
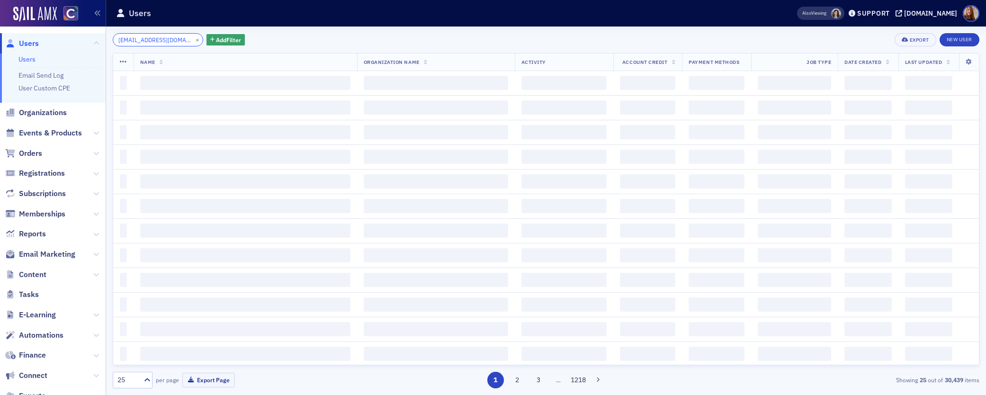
scroll to position [0, 12]
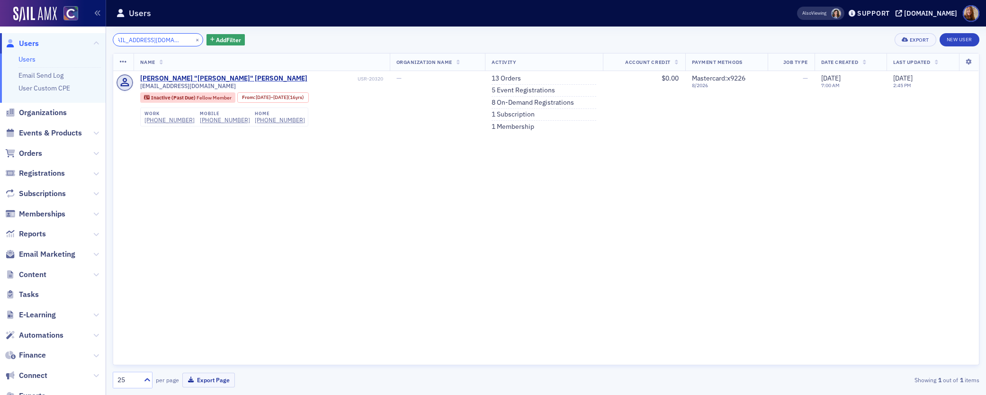
type input "[EMAIL_ADDRESS][DOMAIN_NAME]"
click at [512, 79] on link "13 Orders" at bounding box center [506, 78] width 29 height 9
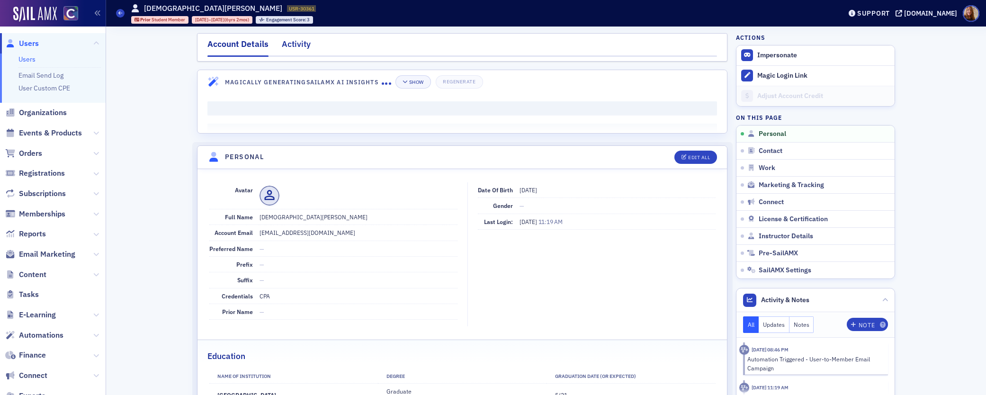
click at [298, 44] on div "Activity" at bounding box center [296, 47] width 29 height 18
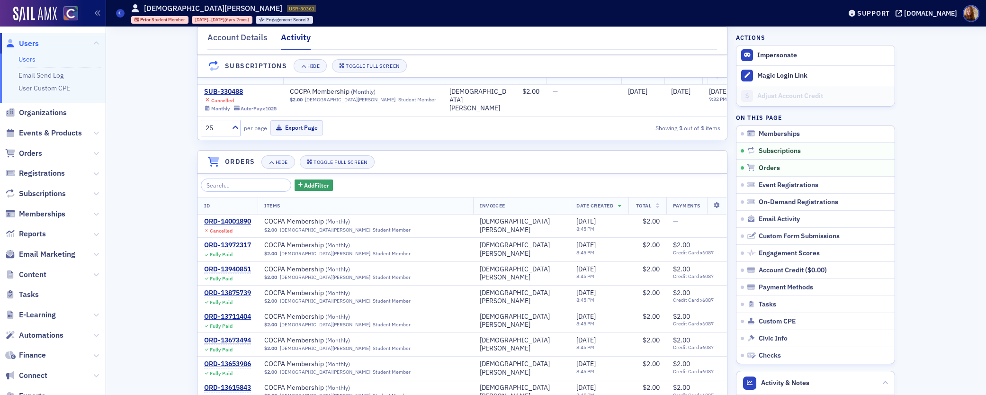
scroll to position [145, 0]
click at [224, 93] on div "SUB-330488" at bounding box center [240, 93] width 72 height 9
